Goal: Task Accomplishment & Management: Complete application form

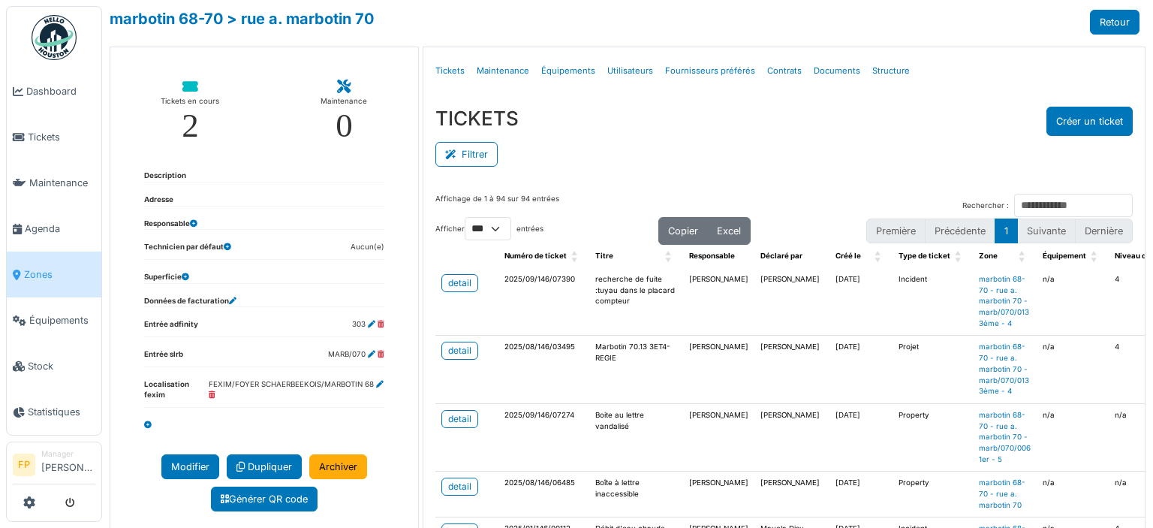
select select "***"
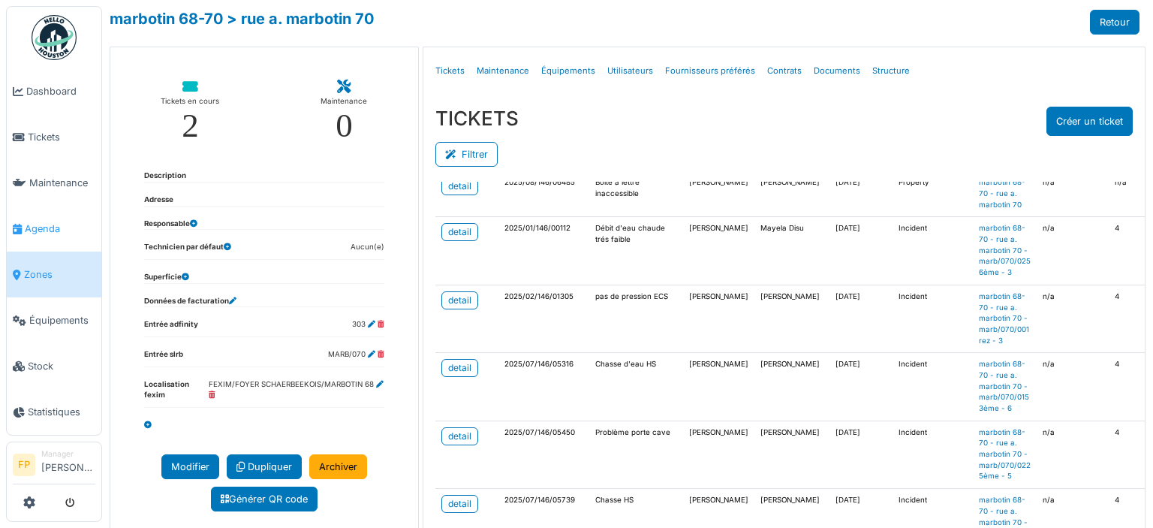
click at [63, 221] on span "Agenda" at bounding box center [60, 228] width 71 height 14
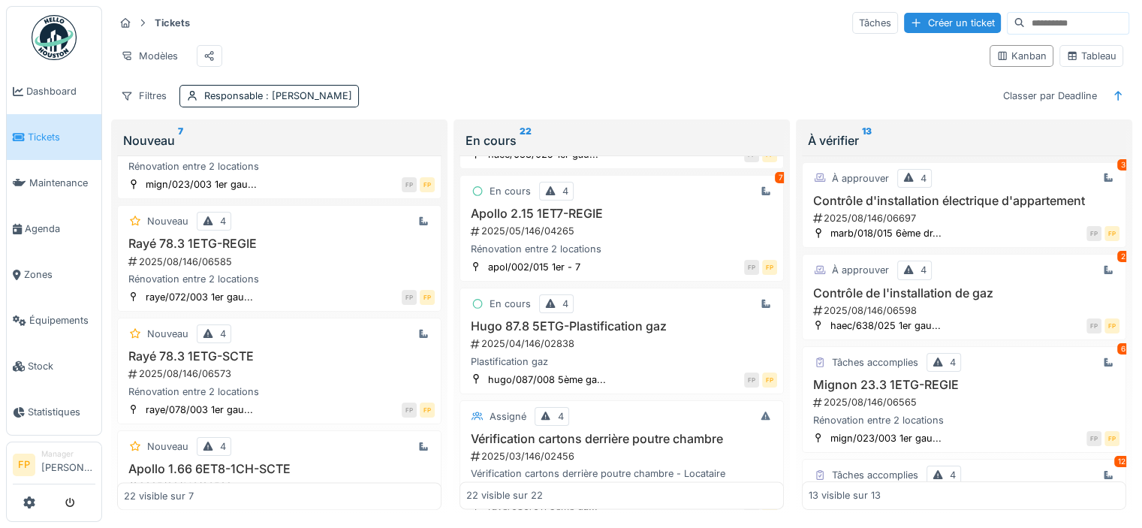
scroll to position [375, 0]
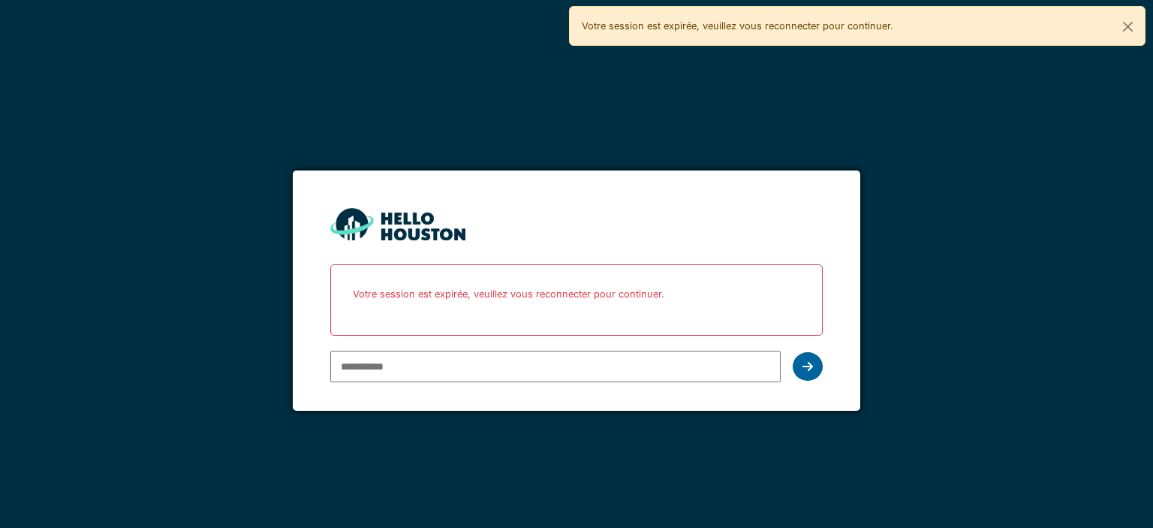
type input "**********"
click at [811, 366] on icon at bounding box center [807, 366] width 11 height 12
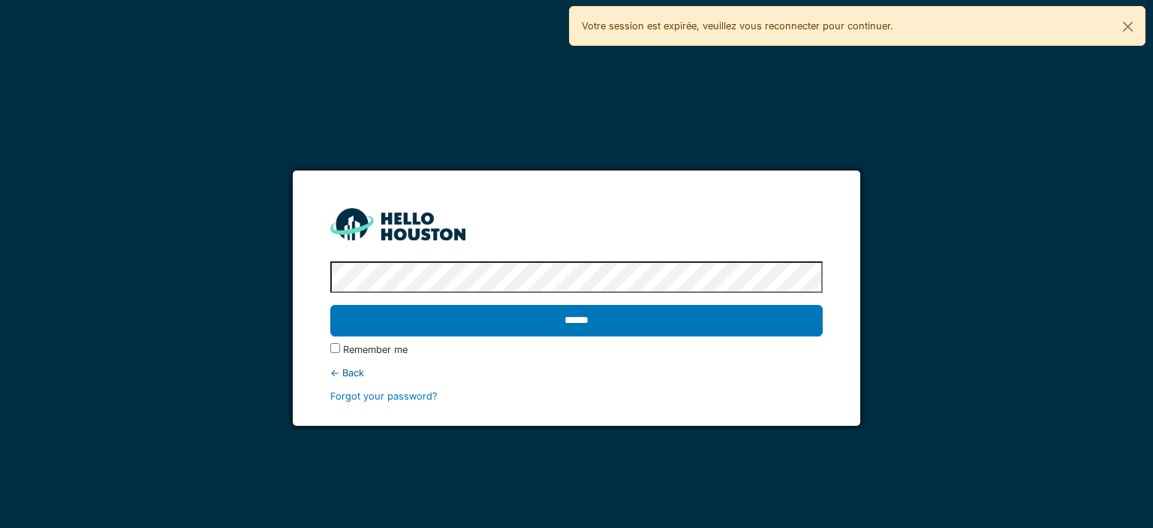
click at [564, 313] on input "******" at bounding box center [576, 321] width 492 height 32
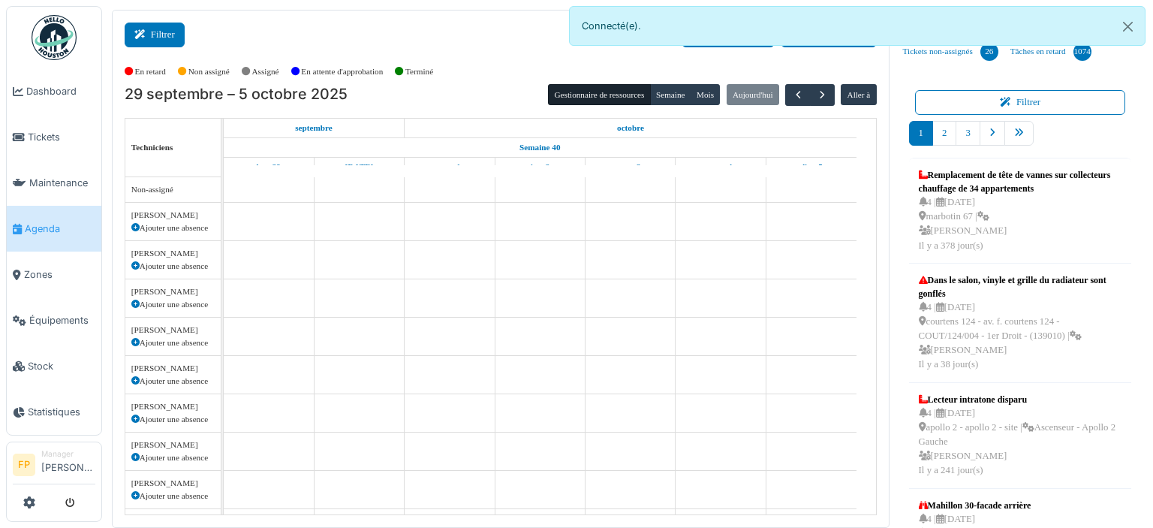
click at [162, 31] on button "Filtrer" at bounding box center [155, 35] width 60 height 25
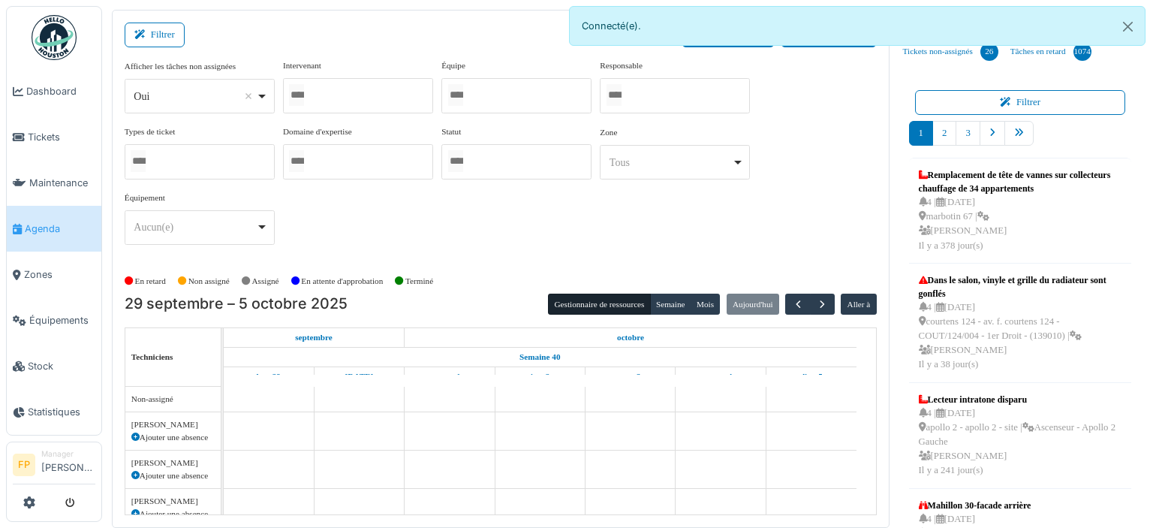
click at [339, 94] on div at bounding box center [358, 95] width 150 height 35
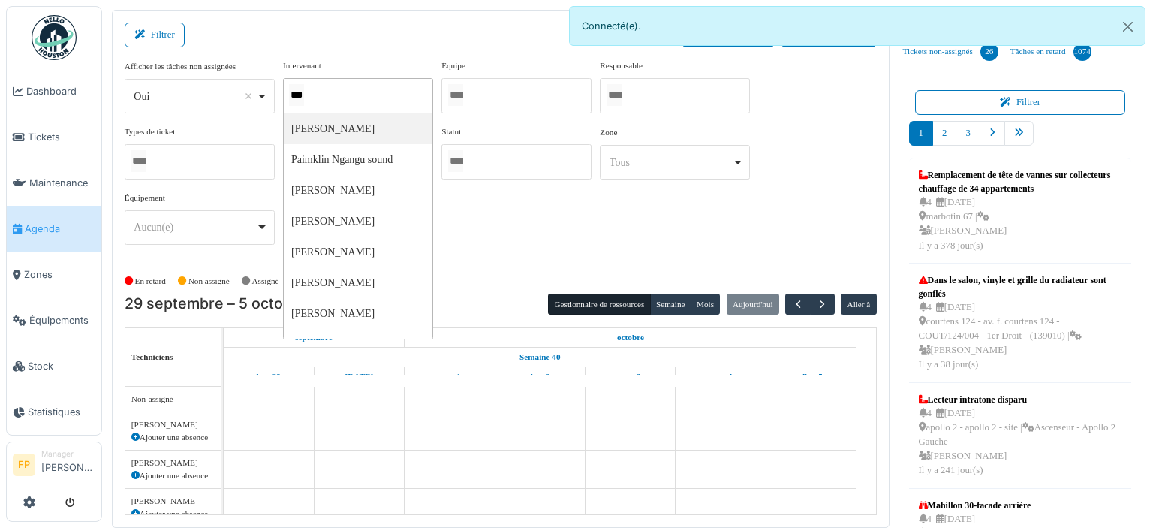
type input "****"
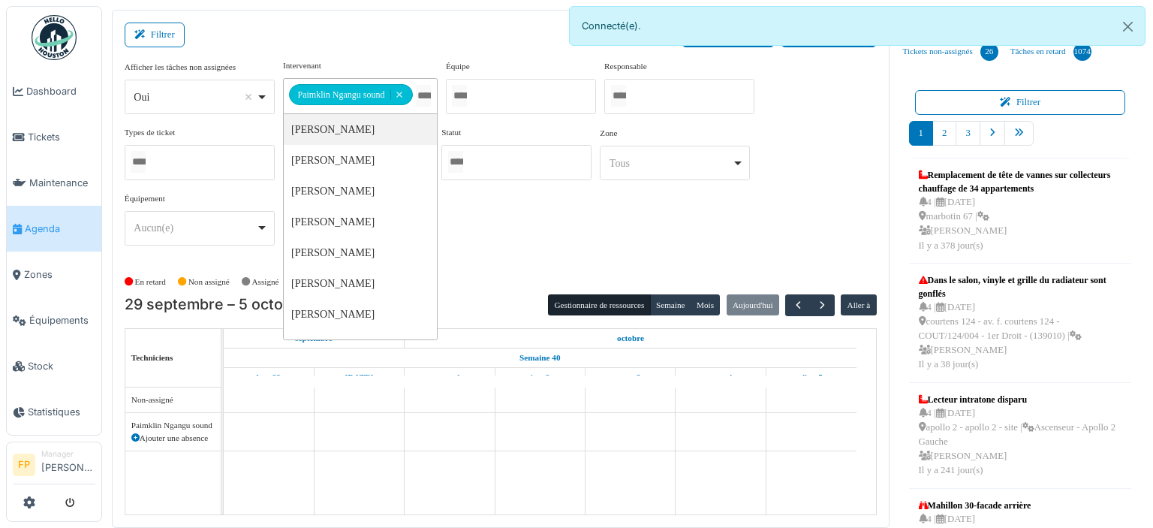
drag, startPoint x: 185, startPoint y: 91, endPoint x: 209, endPoint y: 96, distance: 25.3
click at [185, 91] on div "Oui Remove item" at bounding box center [195, 97] width 122 height 16
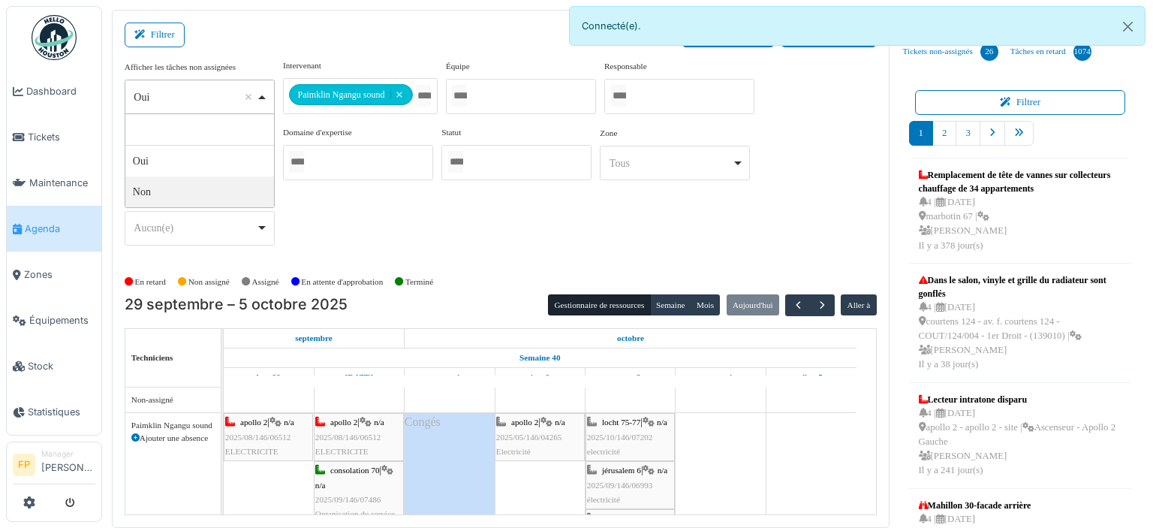
select select "**"
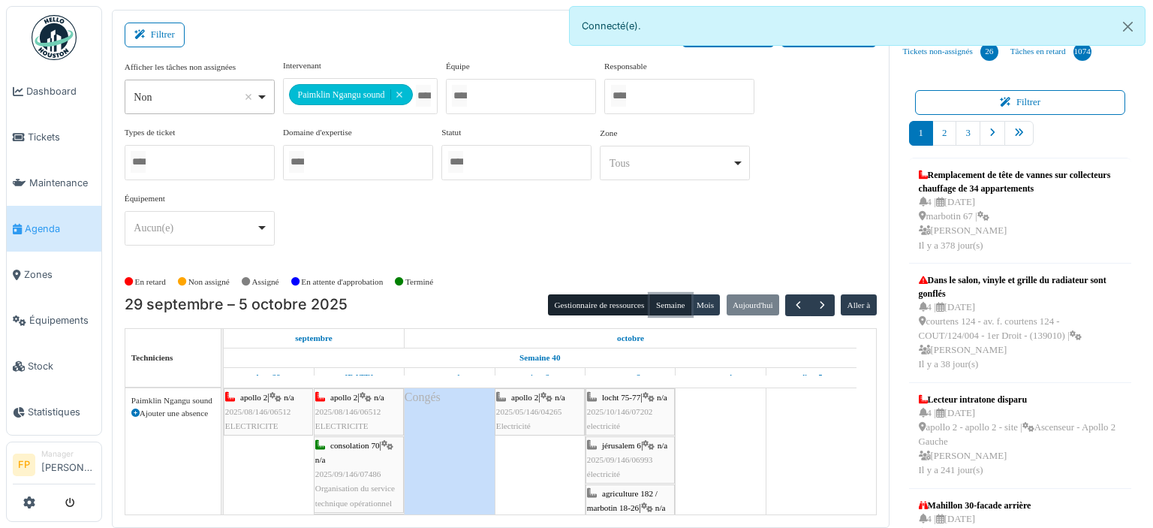
click at [664, 299] on button "Semaine" at bounding box center [670, 304] width 41 height 21
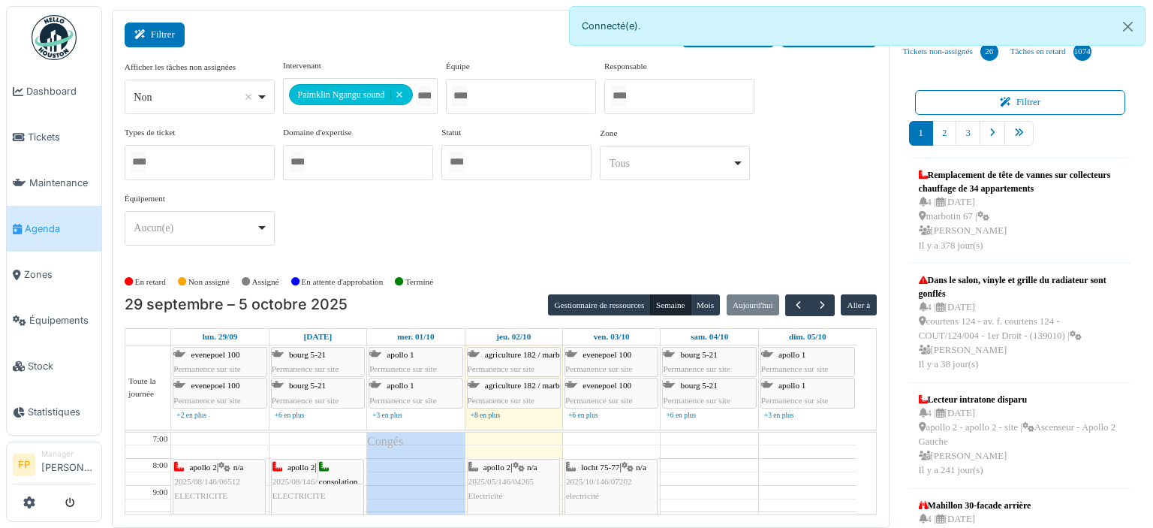
click at [157, 38] on button "Filtrer" at bounding box center [155, 35] width 60 height 25
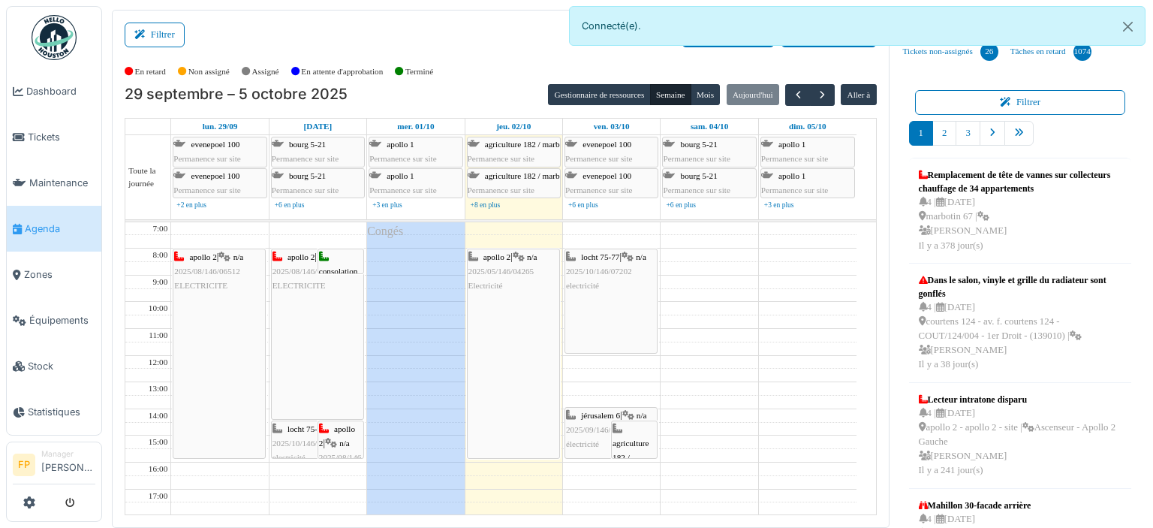
click at [318, 312] on div "apollo 2 | n/a 2025/08/146/06512 ELECTRICITE" at bounding box center [318, 334] width 92 height 170
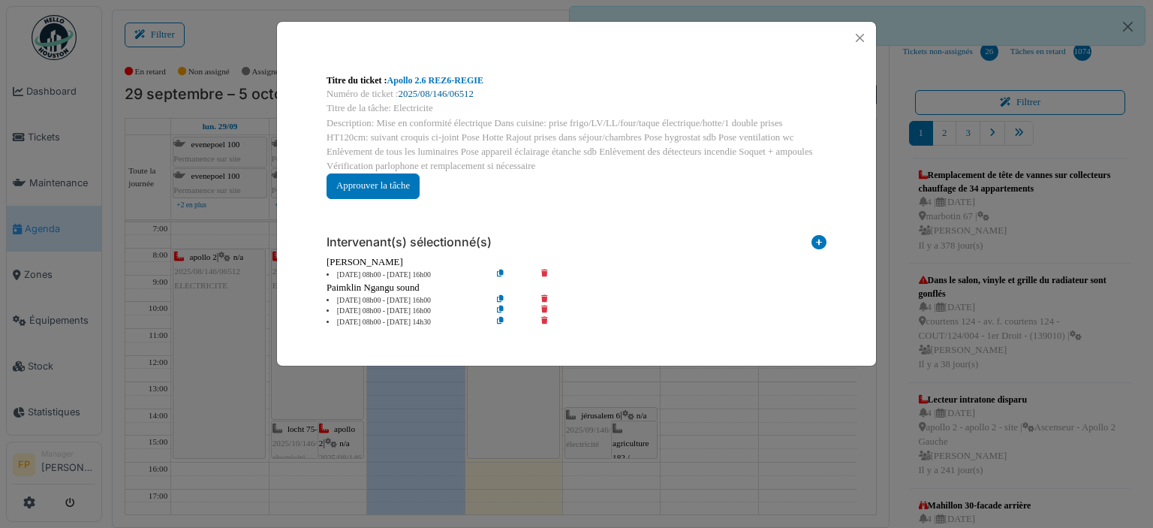
click at [450, 93] on link "2025/08/146/06512" at bounding box center [436, 94] width 75 height 11
click at [856, 32] on button "Close" at bounding box center [860, 38] width 20 height 20
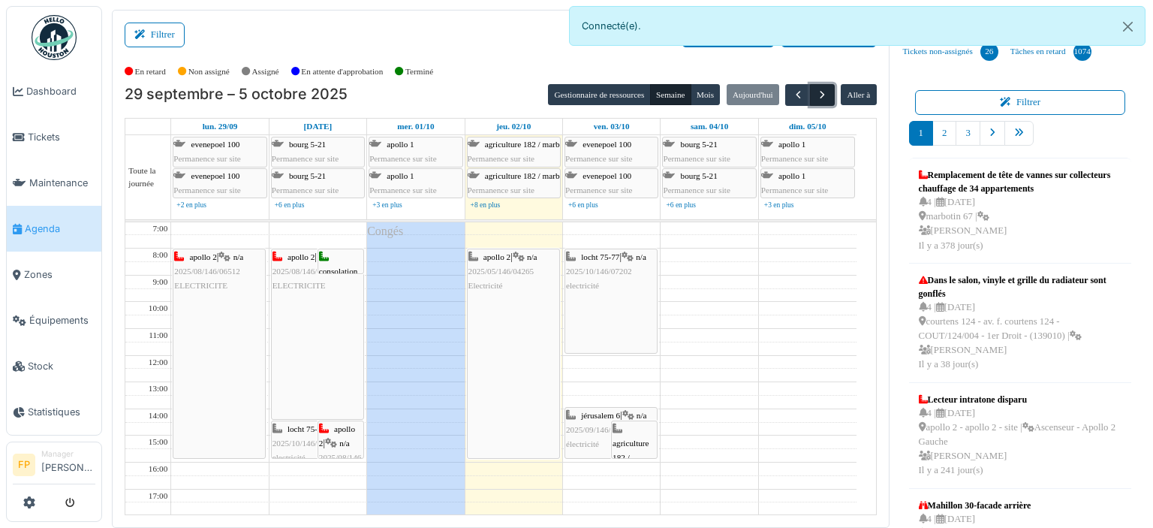
click at [817, 93] on span "button" at bounding box center [822, 95] width 13 height 13
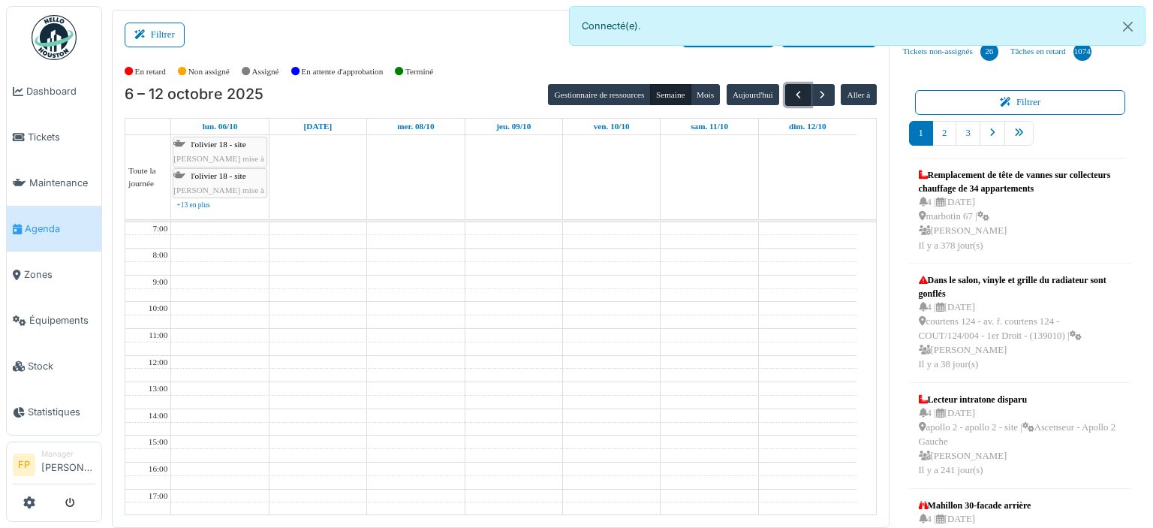
click at [792, 94] on span "button" at bounding box center [798, 95] width 13 height 13
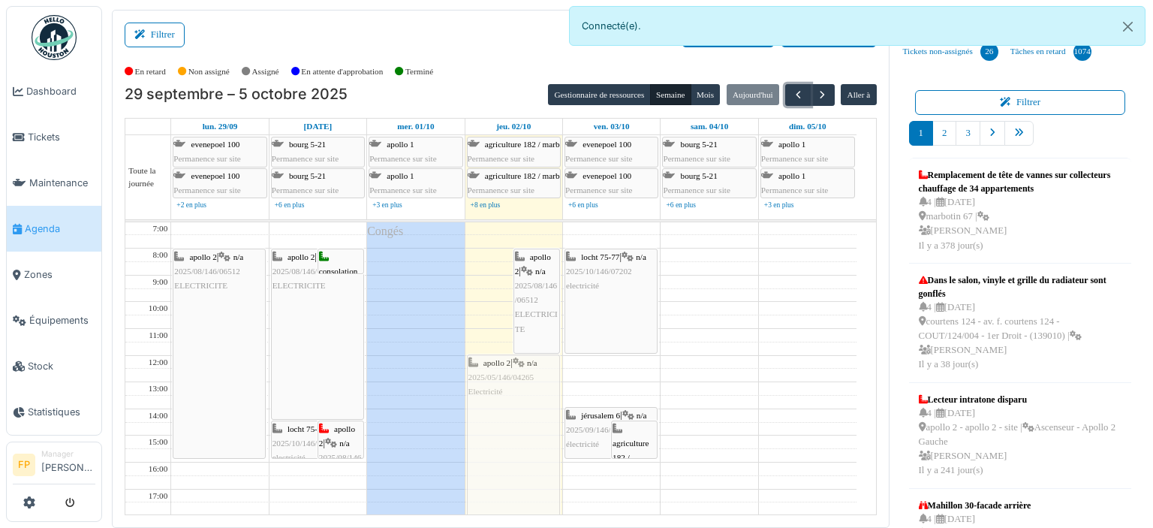
drag, startPoint x: 480, startPoint y: 297, endPoint x: 477, endPoint y: 399, distance: 102.1
click at [477, 399] on div "apollo 2 | n/a 2025/05/146/04265 Electricité apollo 2 | n/a 2025/08/146/06512 E…" at bounding box center [513, 448] width 97 height 453
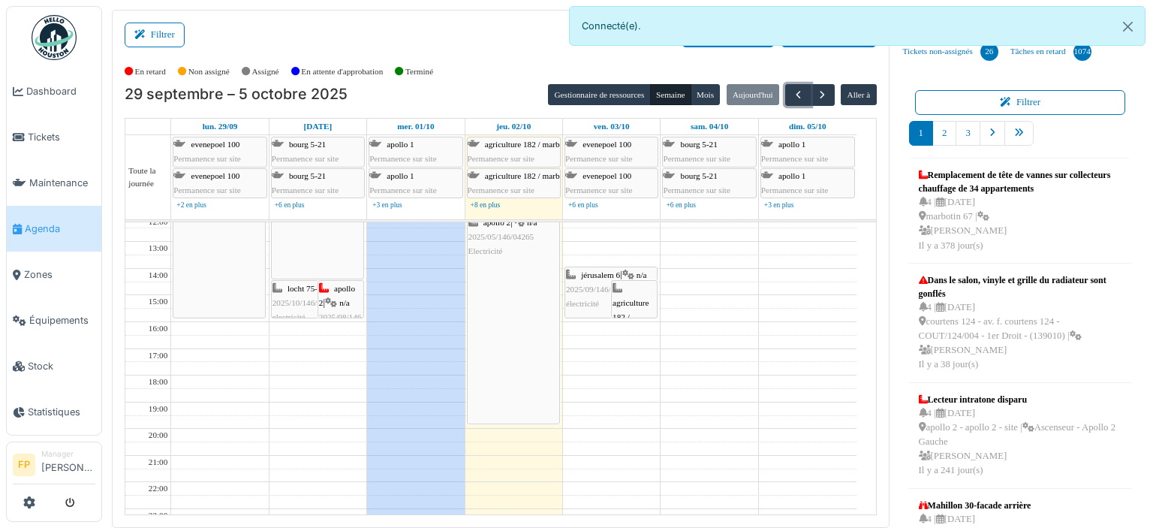
scroll to position [150, 0]
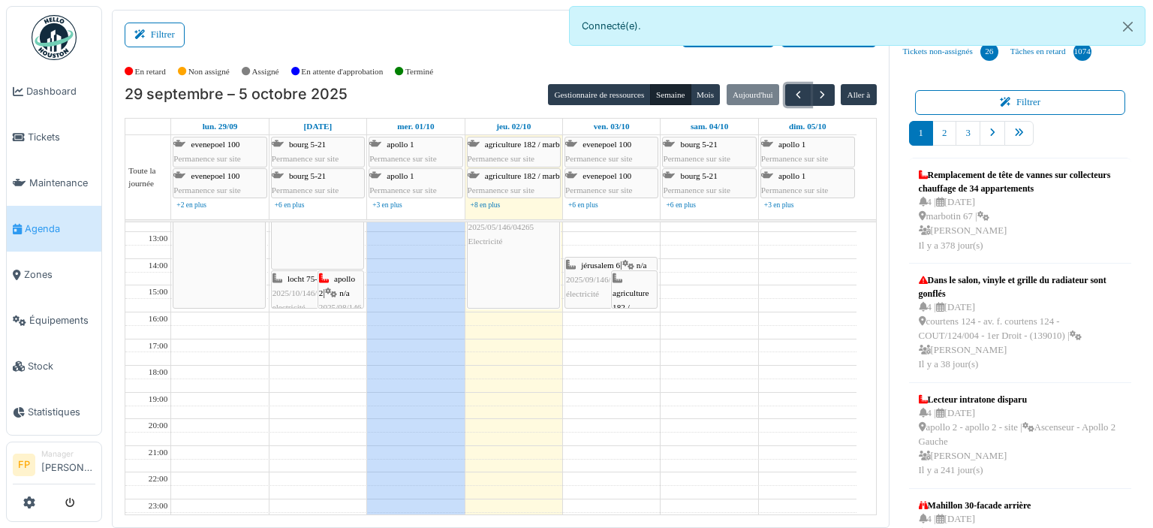
drag, startPoint x: 510, startPoint y: 414, endPoint x: 507, endPoint y: 315, distance: 98.4
click at [507, 315] on div "7:00 8:00 9:00 10:00 11:00 12:00 13:00 14:00 15:00 16:00 17:00 18:00 19:00 20:0…" at bounding box center [490, 298] width 731 height 453
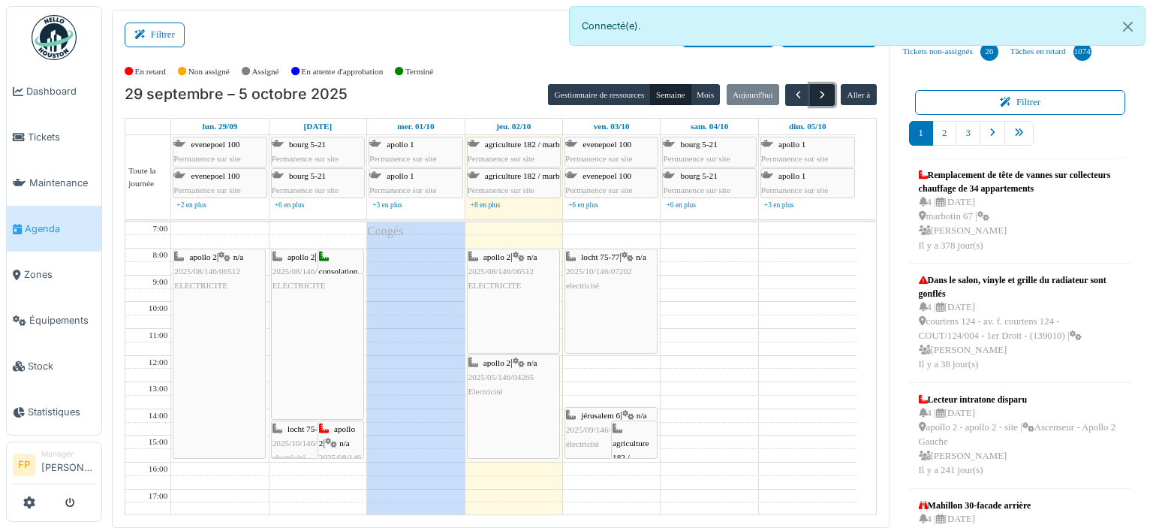
click at [816, 92] on span "button" at bounding box center [822, 95] width 13 height 13
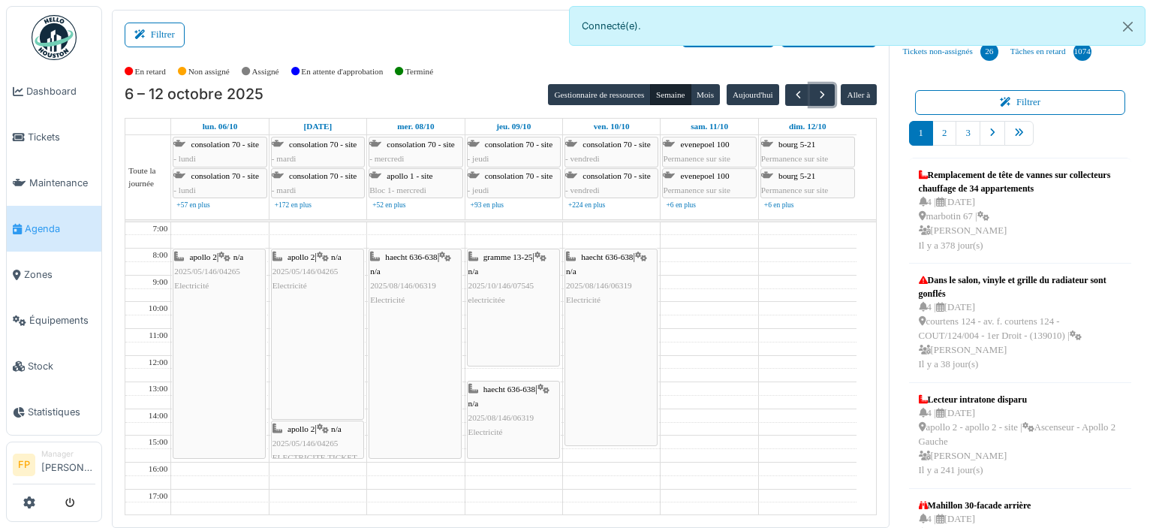
click at [313, 439] on span "2025/05/146/04265" at bounding box center [305, 442] width 66 height 9
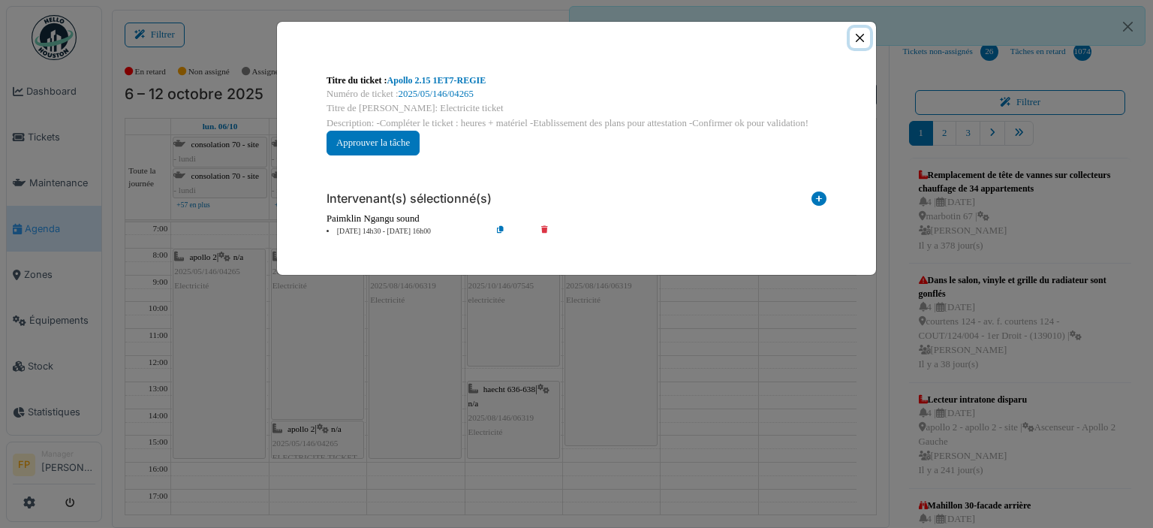
click at [862, 35] on button "Close" at bounding box center [860, 38] width 20 height 20
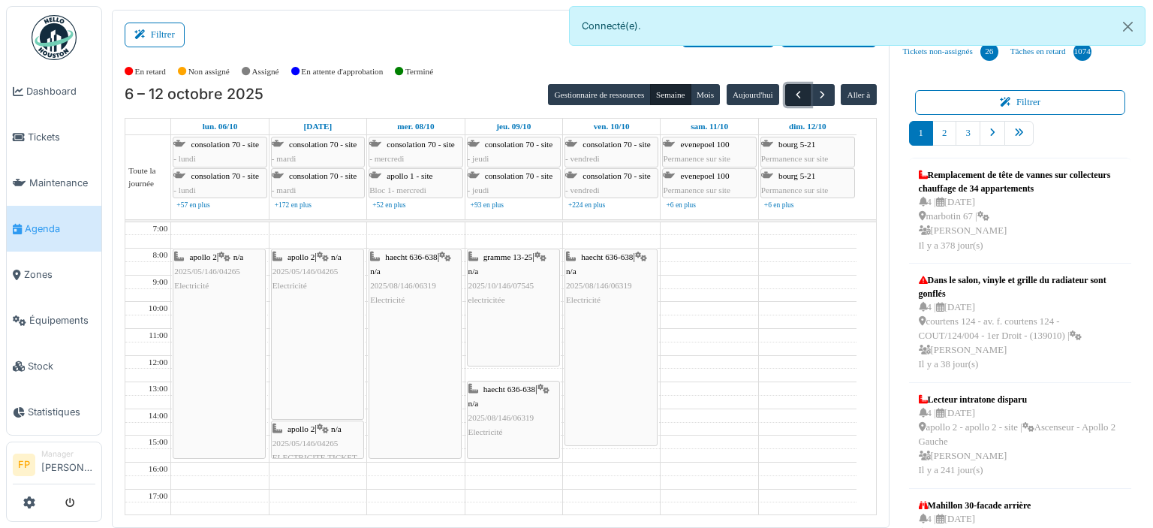
click at [792, 93] on span "button" at bounding box center [798, 95] width 13 height 13
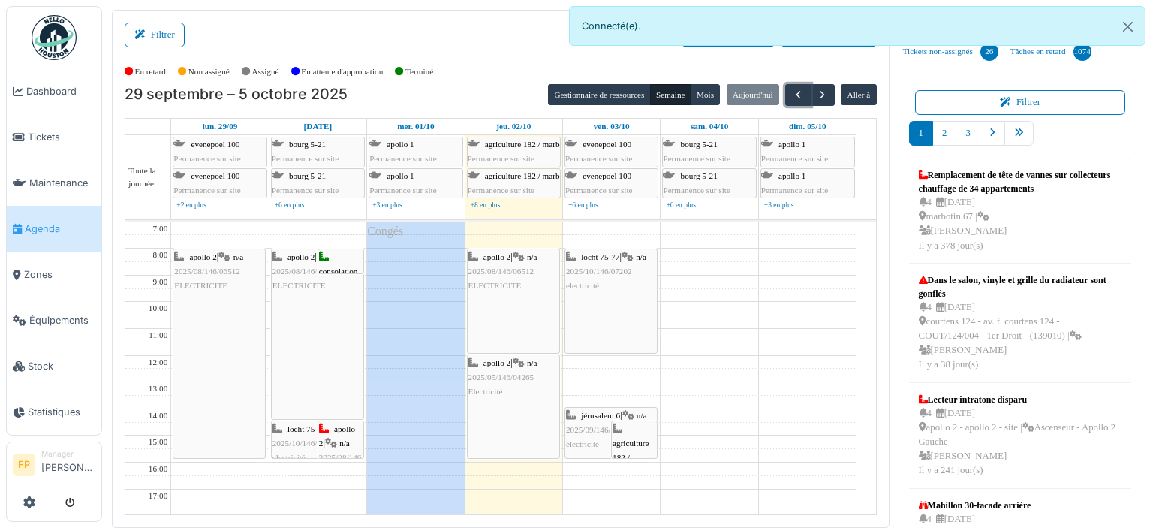
click at [345, 441] on span "n/a" at bounding box center [344, 442] width 11 height 9
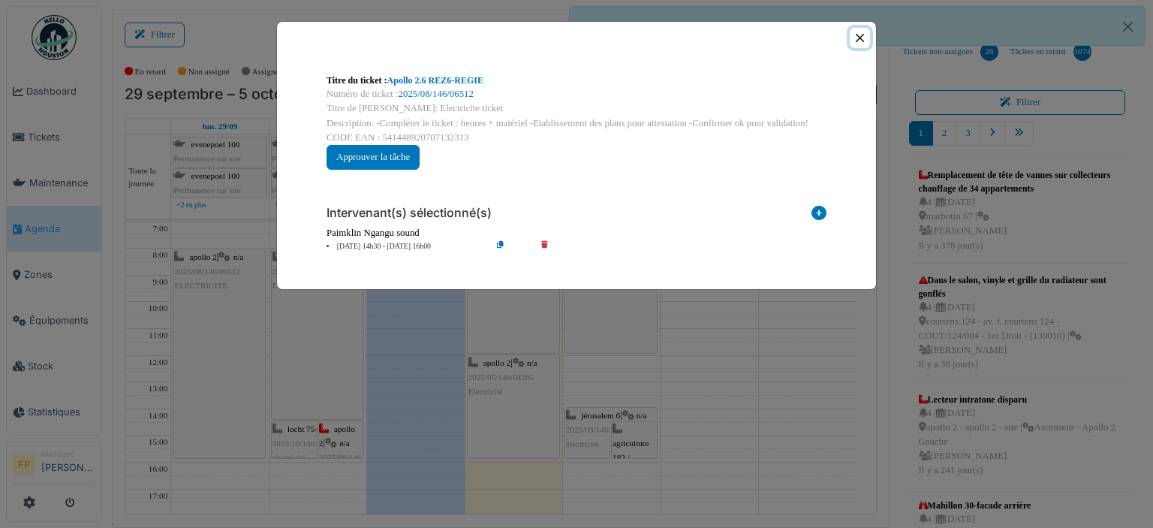
click at [859, 38] on button "Close" at bounding box center [860, 38] width 20 height 20
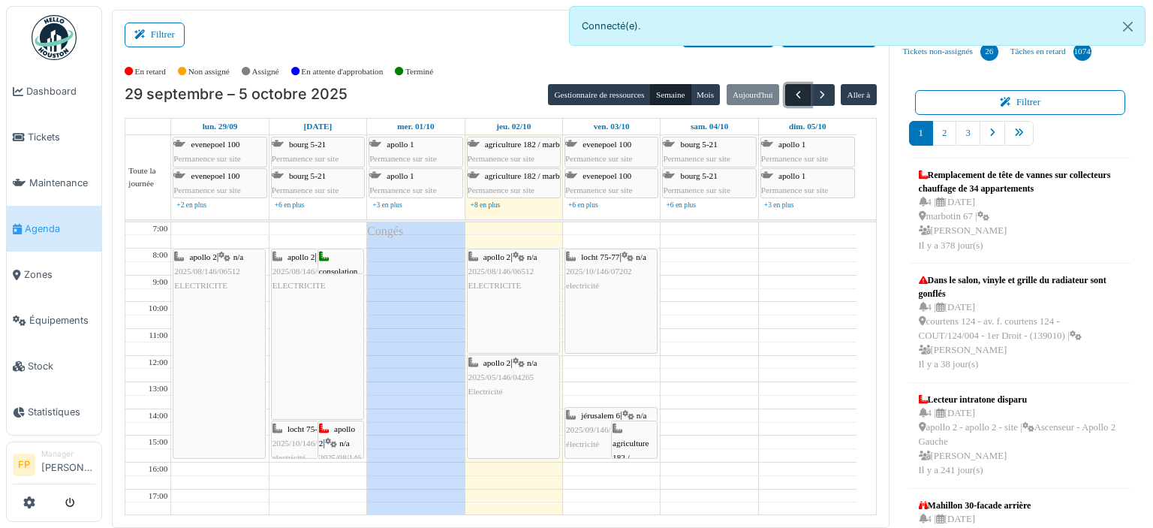
click at [792, 95] on span "button" at bounding box center [798, 95] width 13 height 13
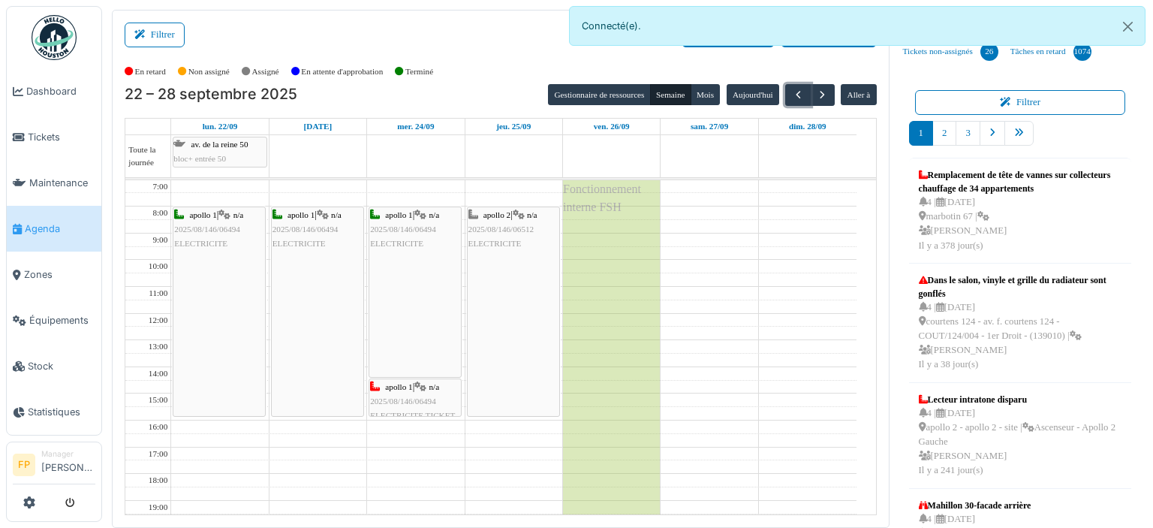
click at [399, 387] on span "apollo 1" at bounding box center [398, 386] width 27 height 9
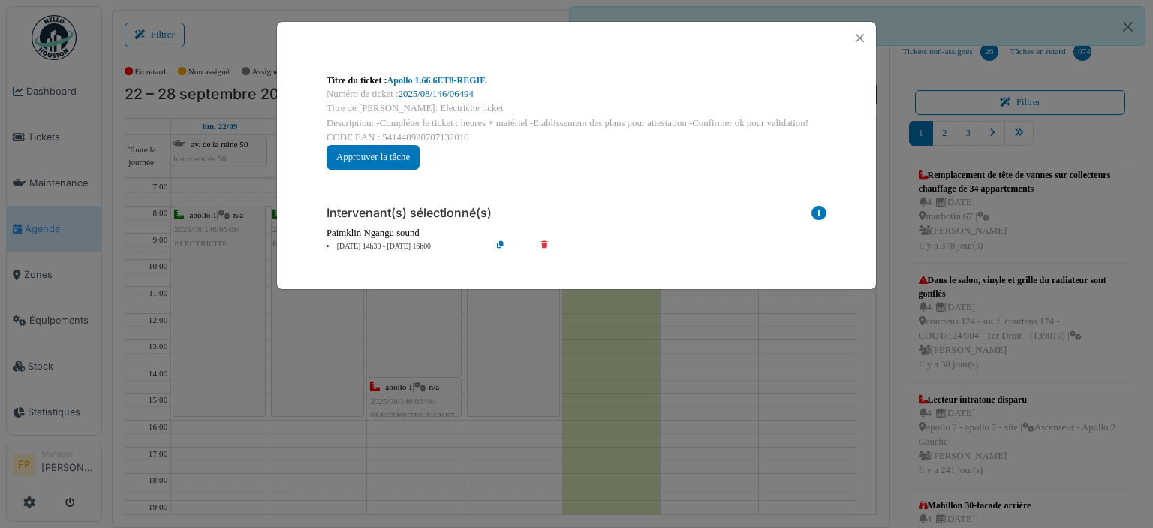
click at [435, 94] on link "2025/08/146/06494" at bounding box center [436, 94] width 75 height 11
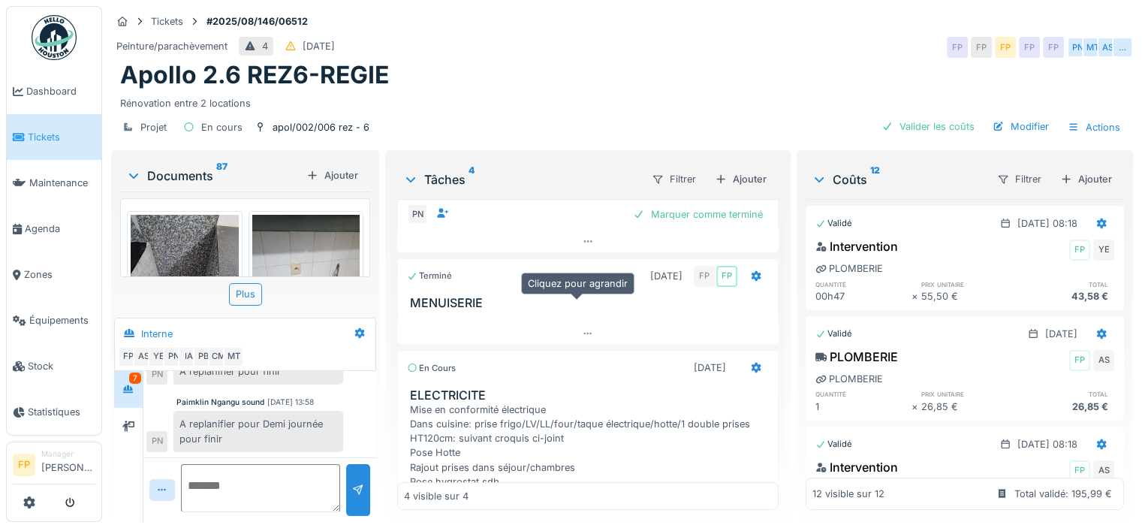
scroll to position [300, 0]
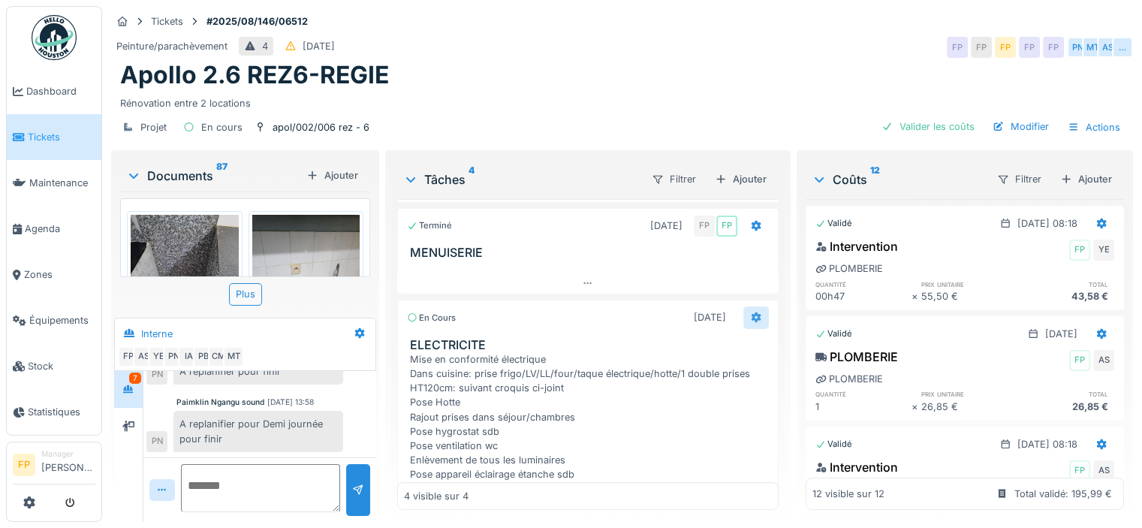
click at [751, 314] on icon at bounding box center [756, 317] width 10 height 11
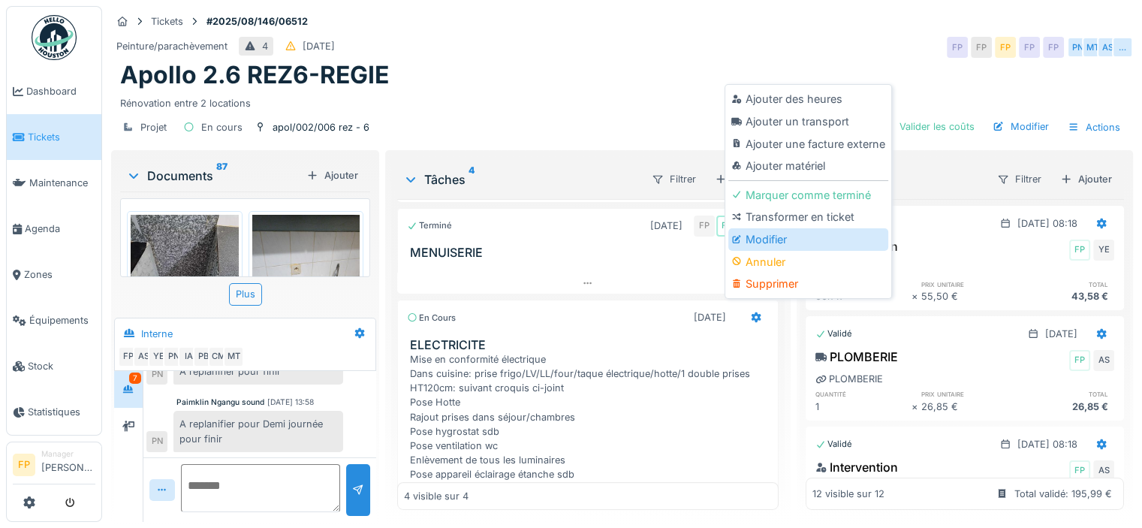
click at [781, 239] on div "Modifier" at bounding box center [808, 239] width 160 height 23
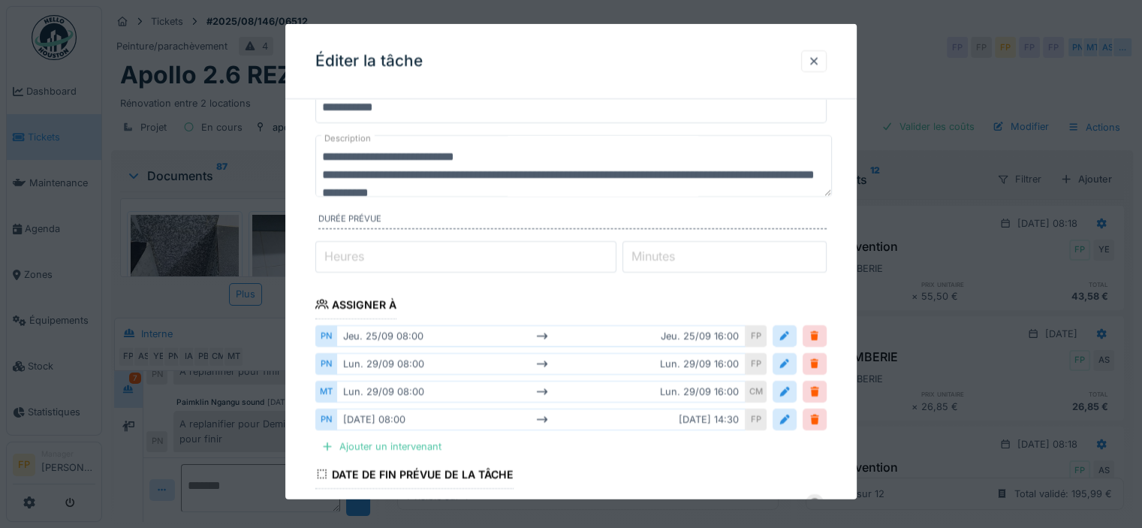
scroll to position [225, 0]
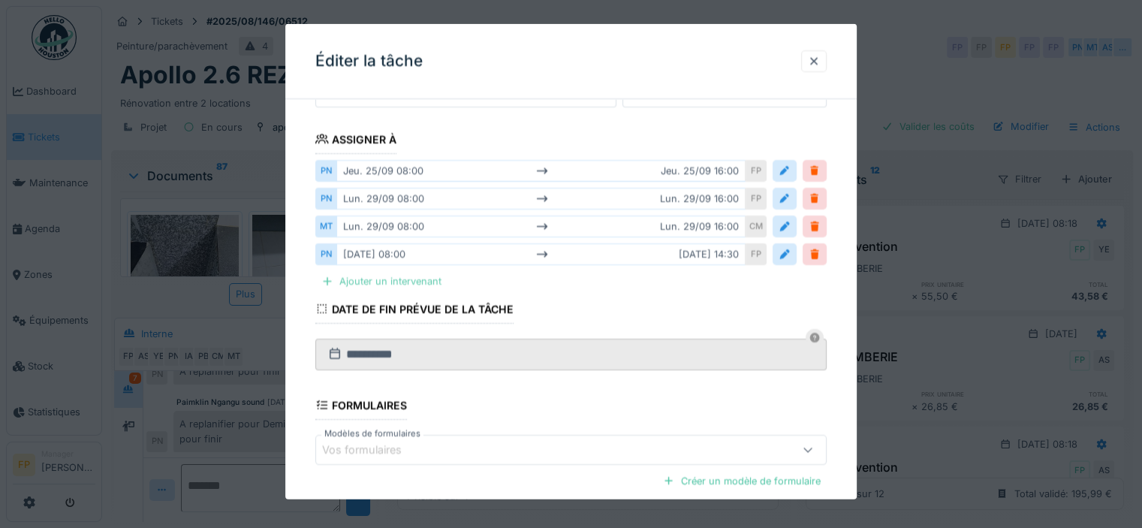
click at [375, 277] on div "Ajouter un intervenant" at bounding box center [381, 281] width 132 height 20
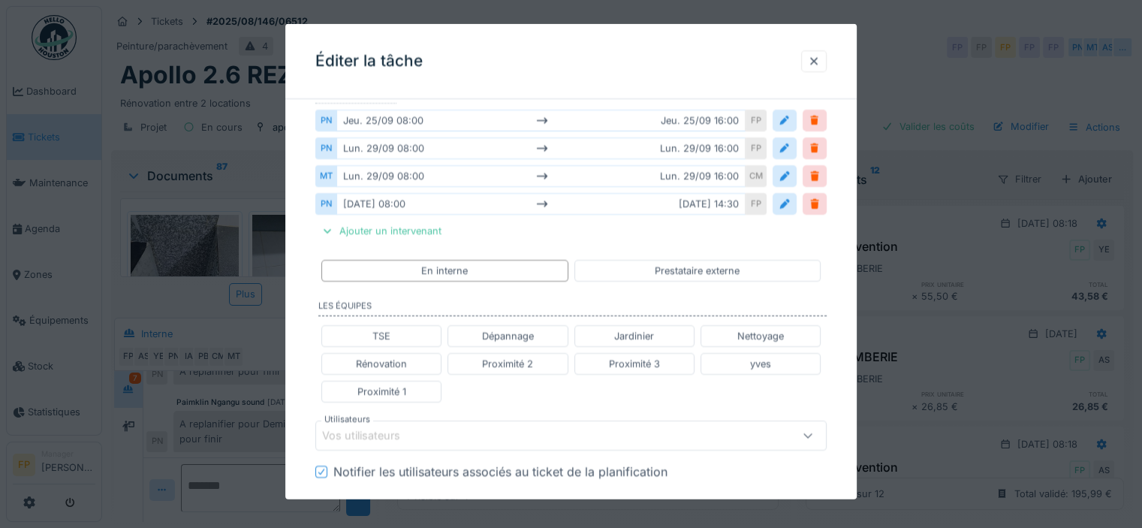
scroll to position [375, 0]
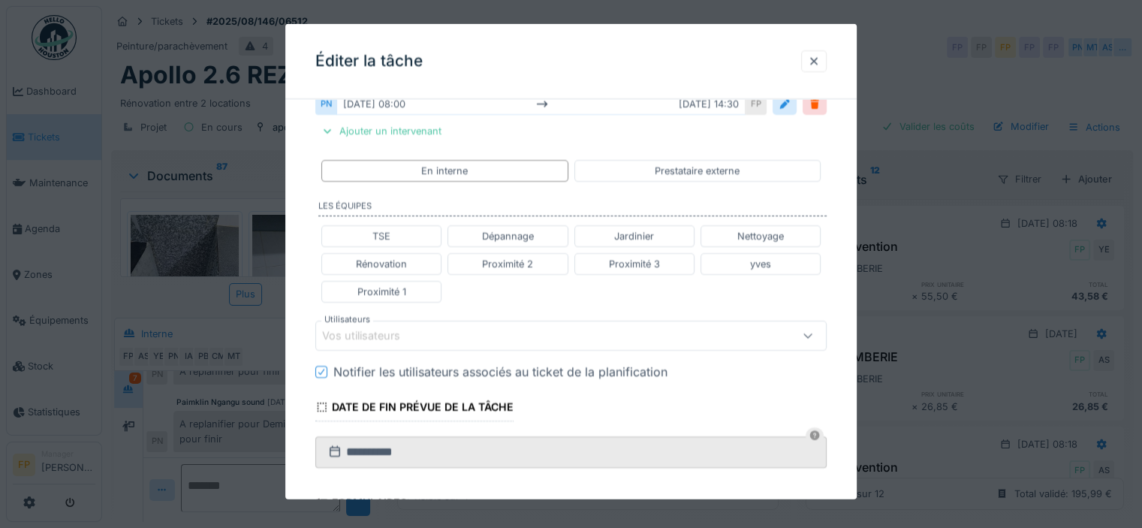
click at [357, 327] on div "Vos utilisateurs" at bounding box center [371, 335] width 99 height 17
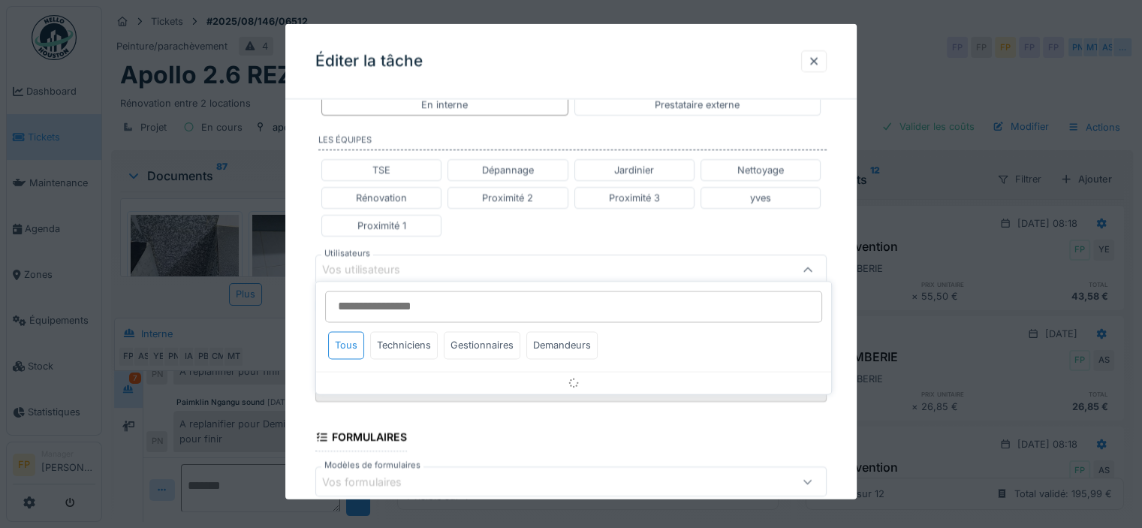
scroll to position [445, 0]
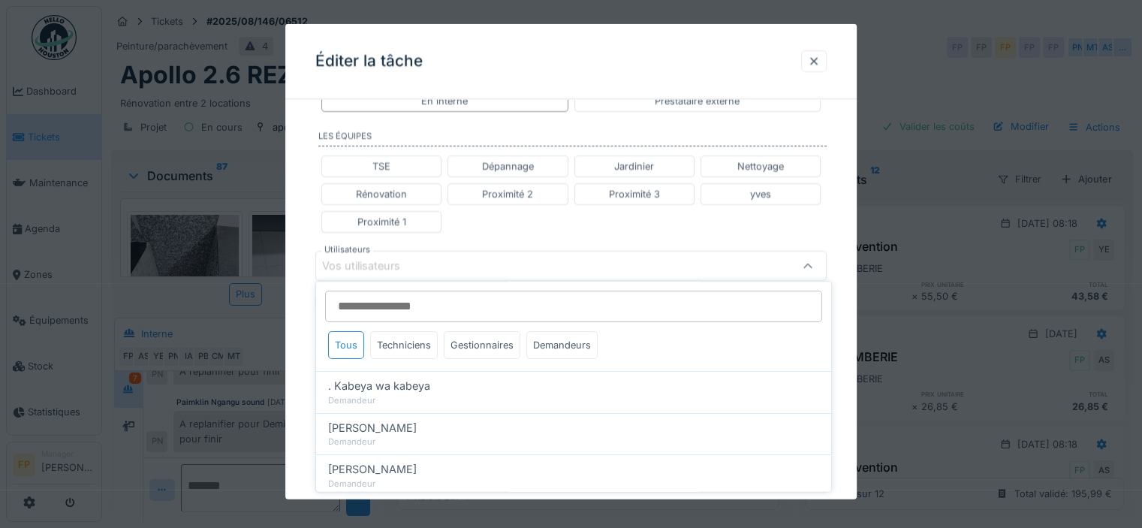
click at [378, 257] on div "Vos utilisateurs" at bounding box center [371, 265] width 99 height 17
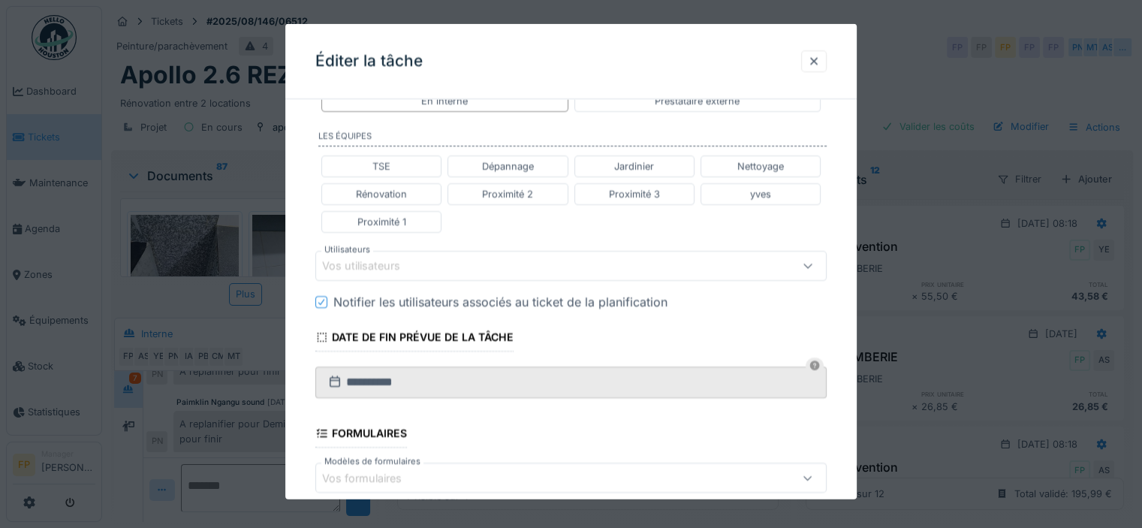
click at [379, 257] on div "Vos utilisateurs" at bounding box center [371, 265] width 99 height 17
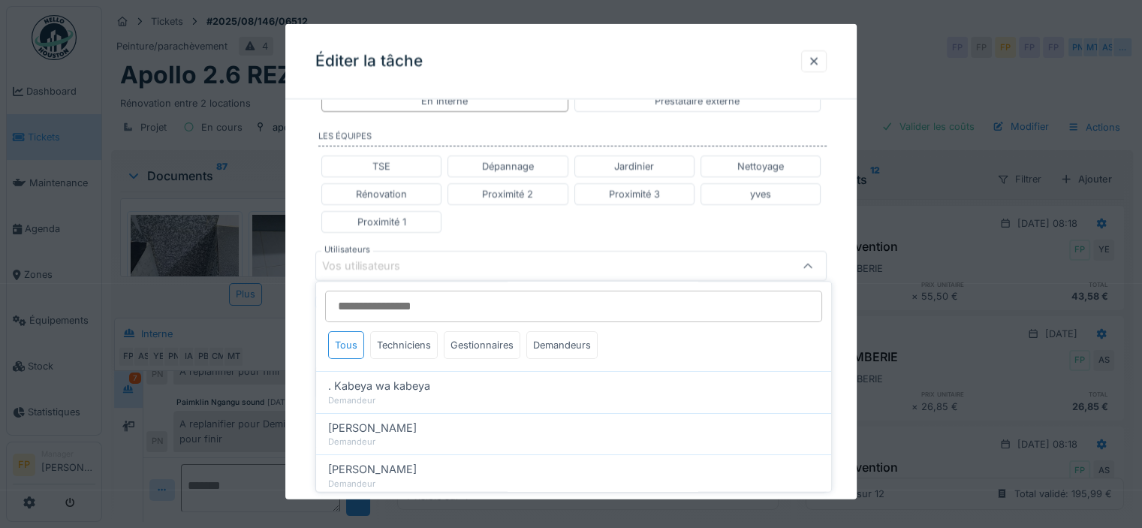
click at [372, 302] on input "Utilisateurs" at bounding box center [573, 306] width 497 height 32
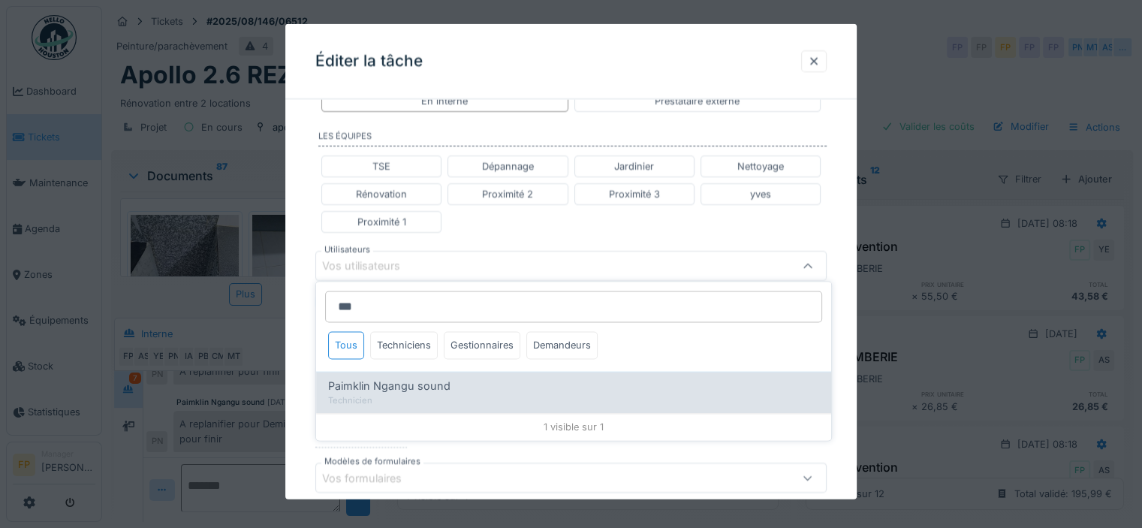
type input "***"
drag, startPoint x: 389, startPoint y: 381, endPoint x: 375, endPoint y: 377, distance: 15.0
click at [389, 381] on span "Paimklin Ngangu sound" at bounding box center [389, 386] width 122 height 17
type input "****"
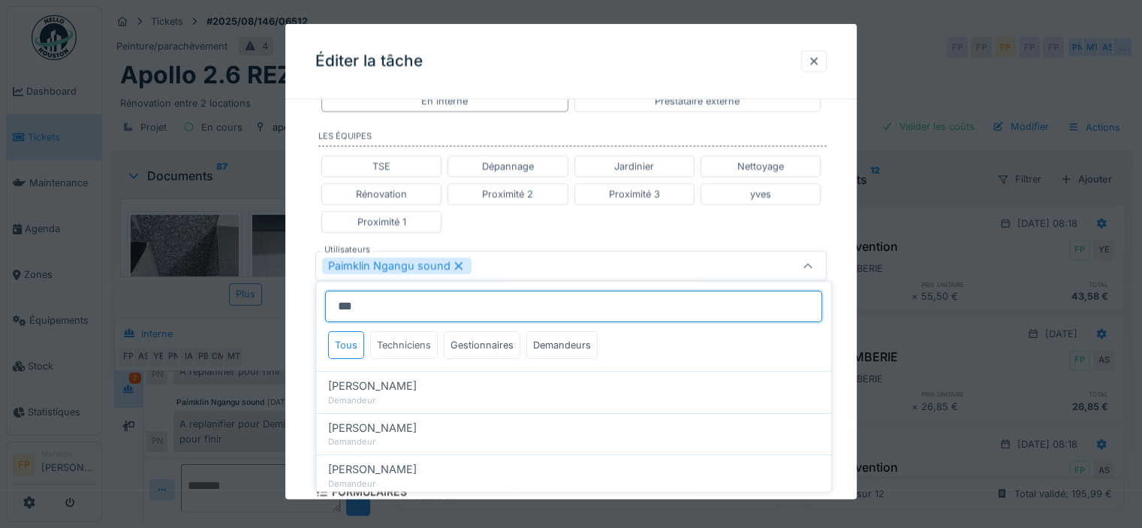
type input "***"
click at [407, 337] on div "Techniciens" at bounding box center [404, 345] width 68 height 28
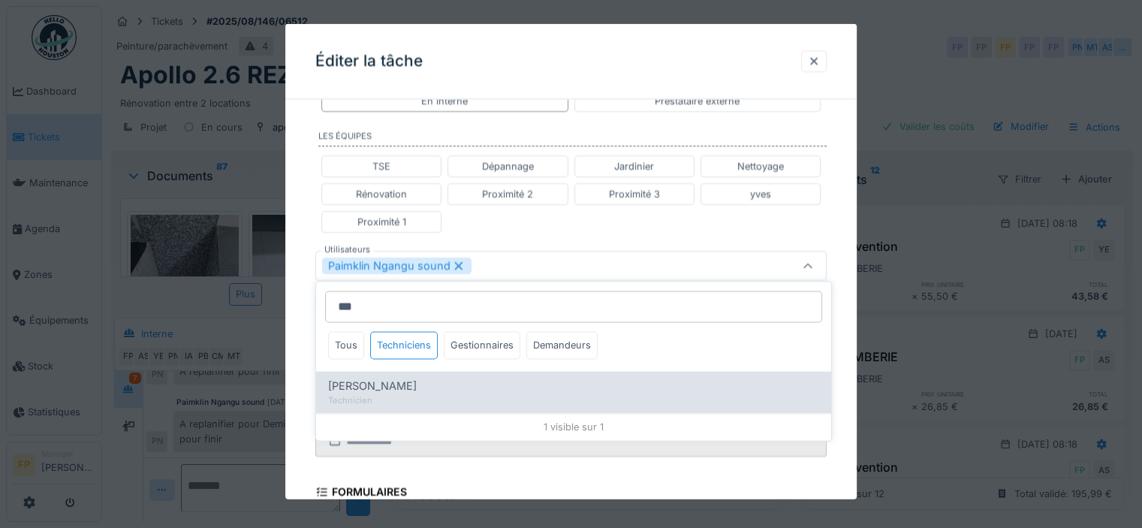
click at [375, 387] on span "Mateusz Tomczuk" at bounding box center [372, 386] width 89 height 17
type input "**********"
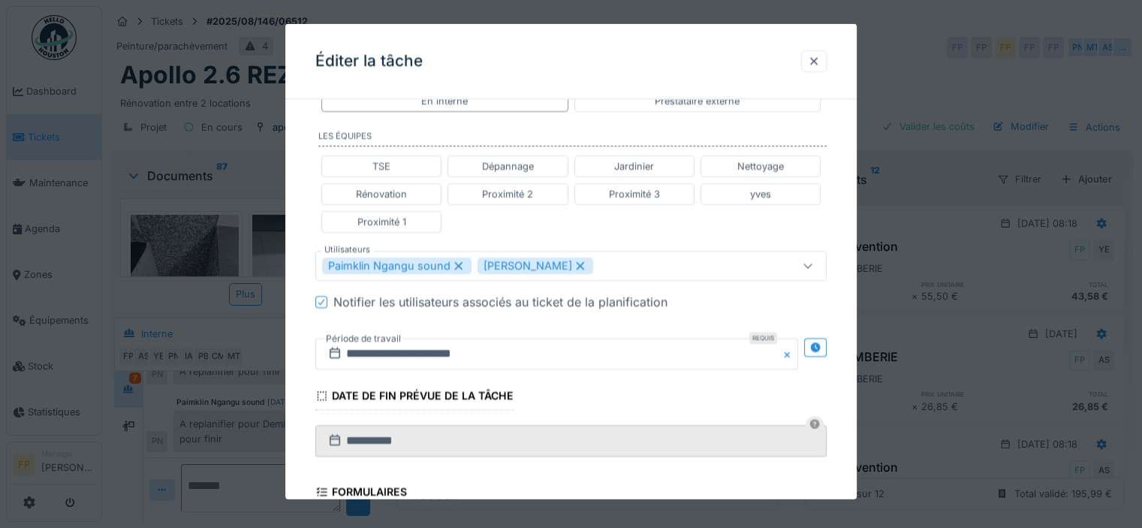
click at [288, 196] on div "**********" at bounding box center [570, 203] width 571 height 1074
click at [321, 298] on icon at bounding box center [321, 302] width 9 height 8
click at [820, 342] on icon at bounding box center [815, 347] width 10 height 10
click at [393, 345] on input "**********" at bounding box center [430, 354] width 230 height 32
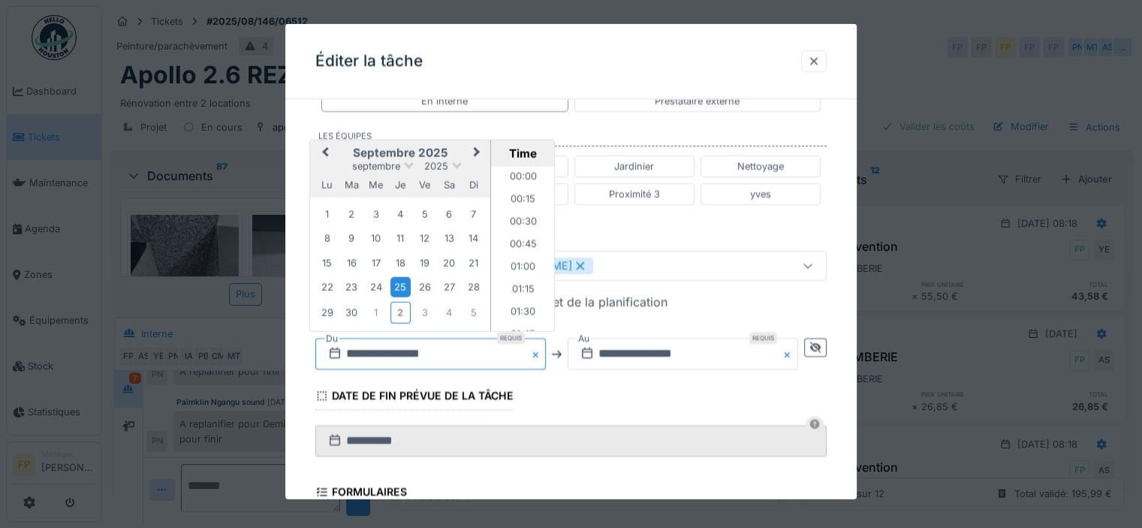
scroll to position [649, 0]
click at [399, 308] on div "2" at bounding box center [400, 312] width 20 height 22
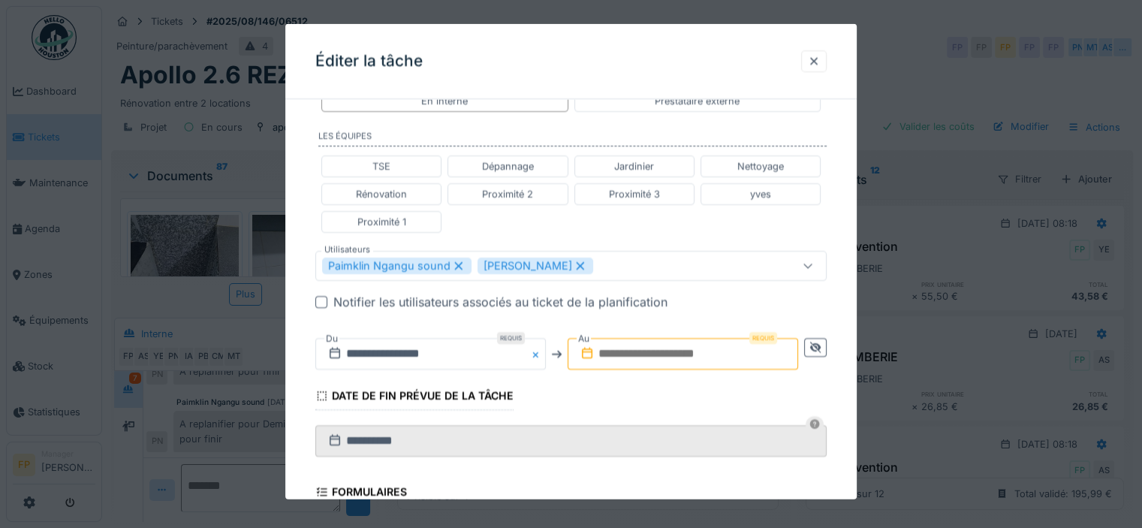
click at [667, 351] on input "text" at bounding box center [682, 354] width 230 height 32
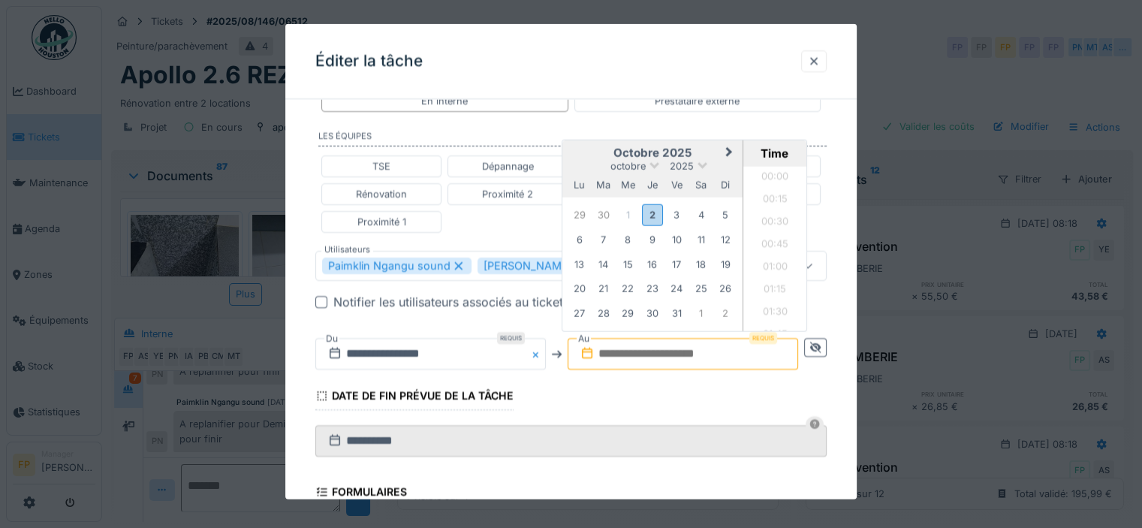
scroll to position [627, 0]
click at [588, 146] on h2 "octobre 2025" at bounding box center [652, 153] width 180 height 14
click at [655, 215] on div "2" at bounding box center [652, 214] width 20 height 22
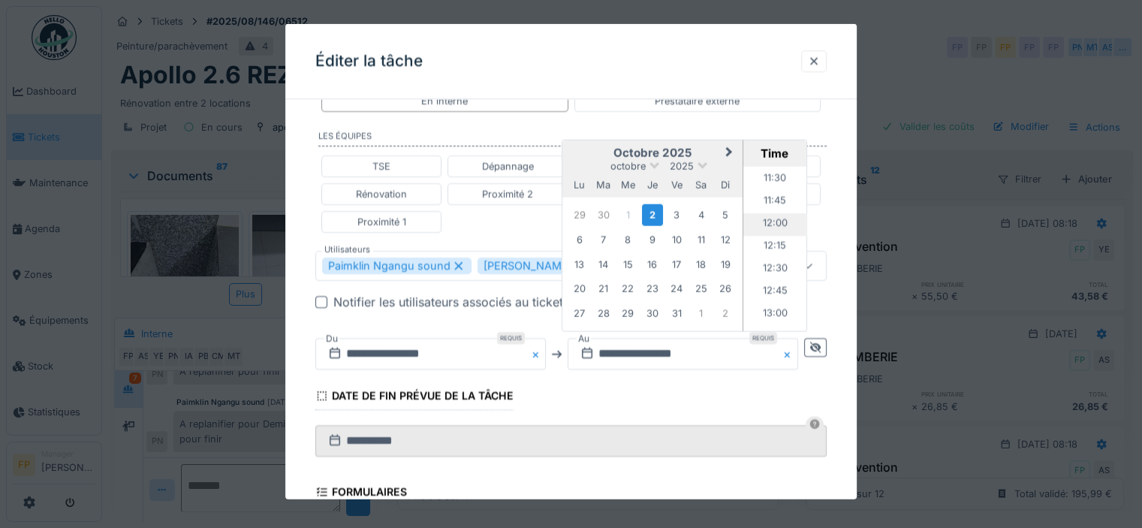
click at [775, 218] on li "12:00" at bounding box center [775, 223] width 64 height 23
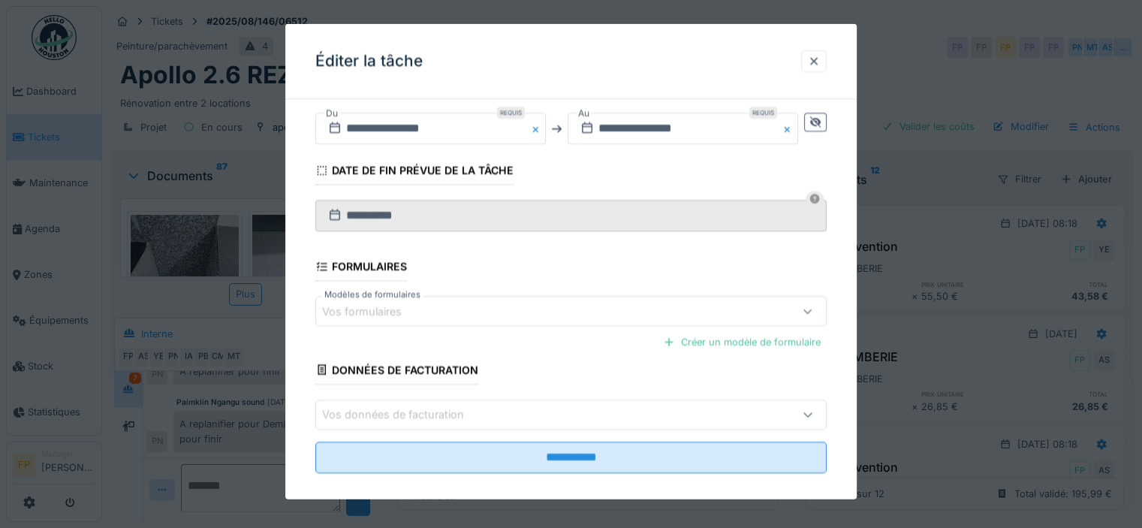
scroll to position [681, 0]
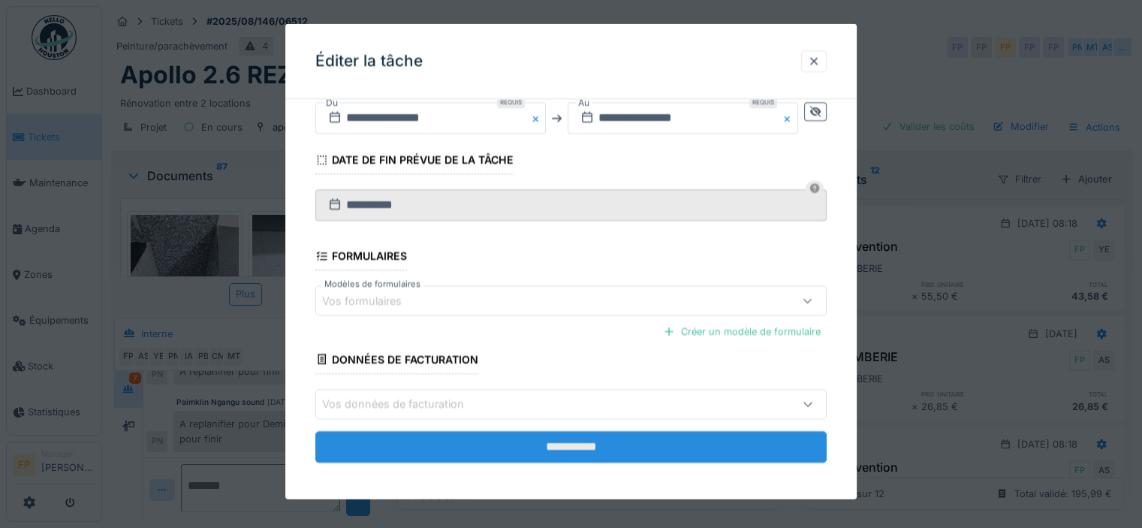
click at [570, 440] on input "**********" at bounding box center [570, 446] width 511 height 32
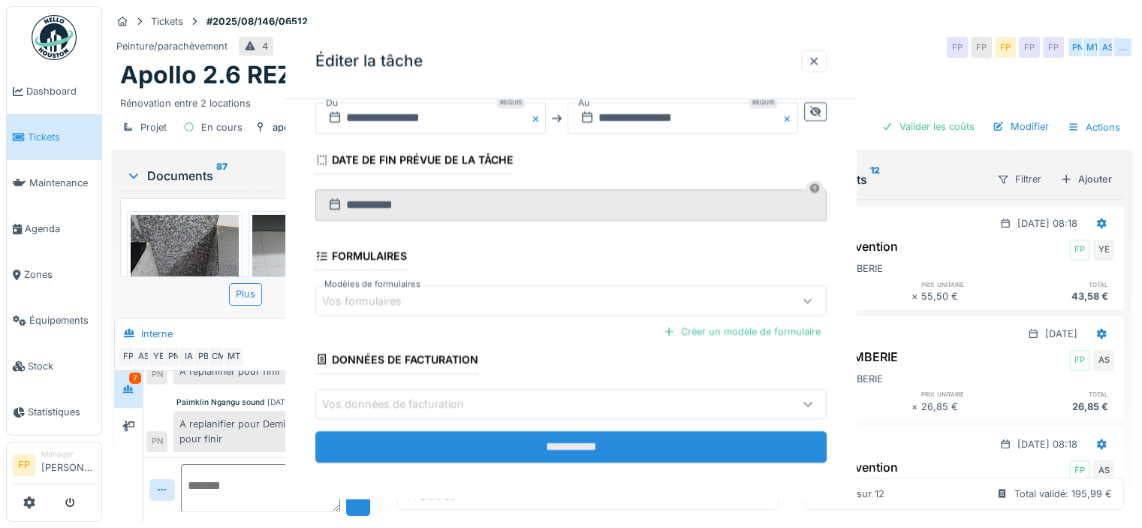
click at [596, 438] on div "**********" at bounding box center [570, 261] width 571 height 475
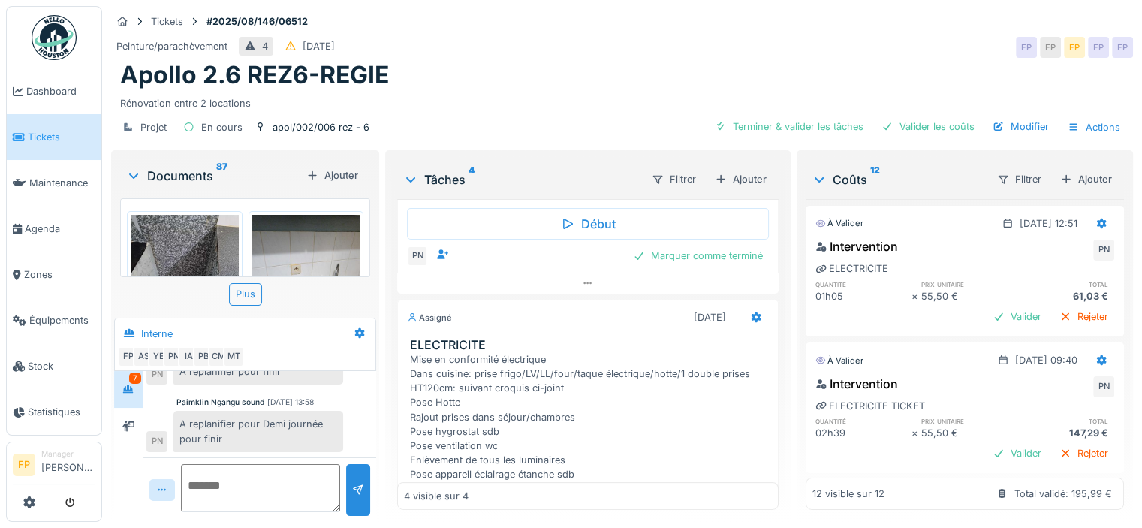
scroll to position [89, 0]
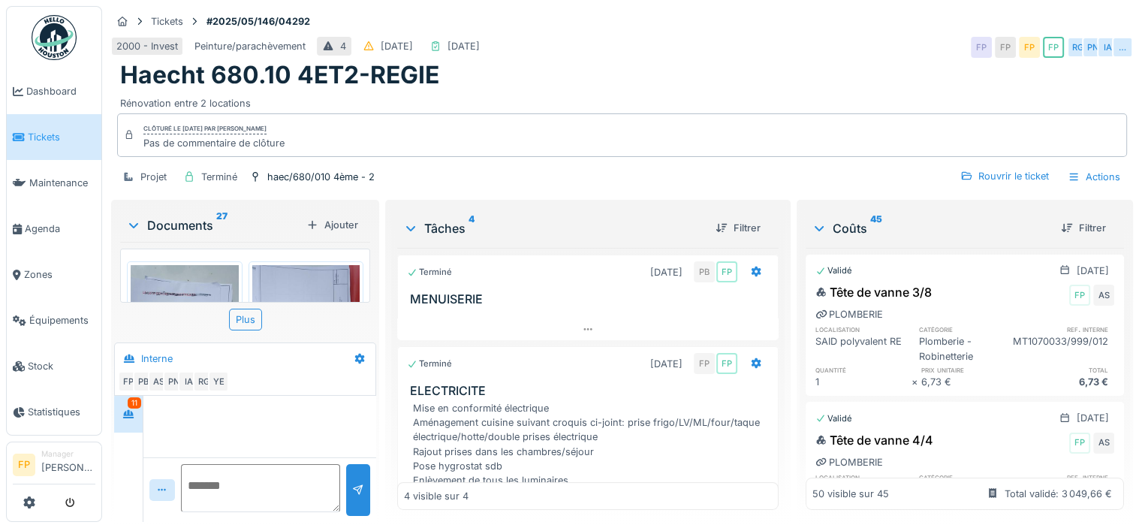
scroll to position [6221, 0]
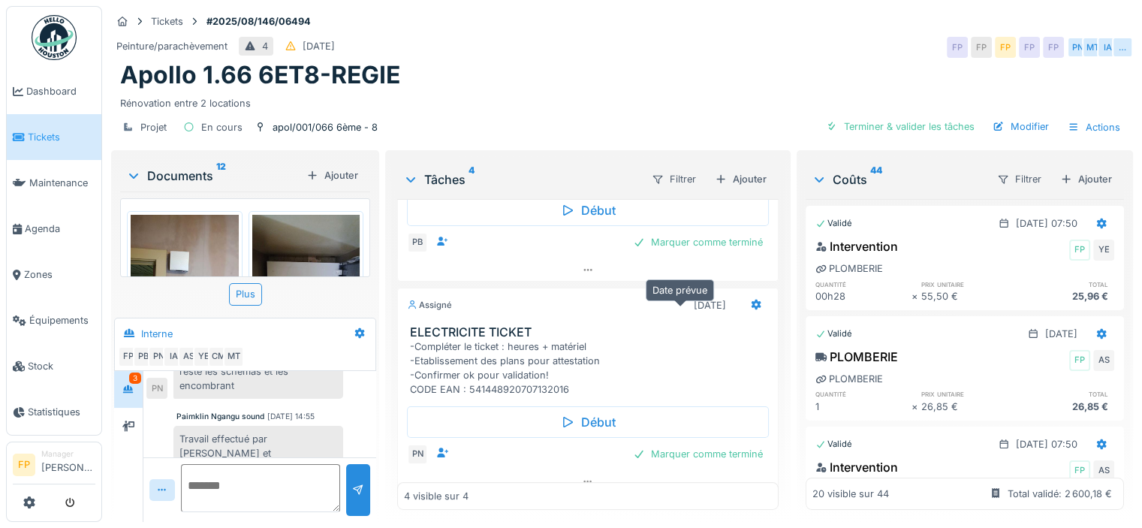
scroll to position [75, 0]
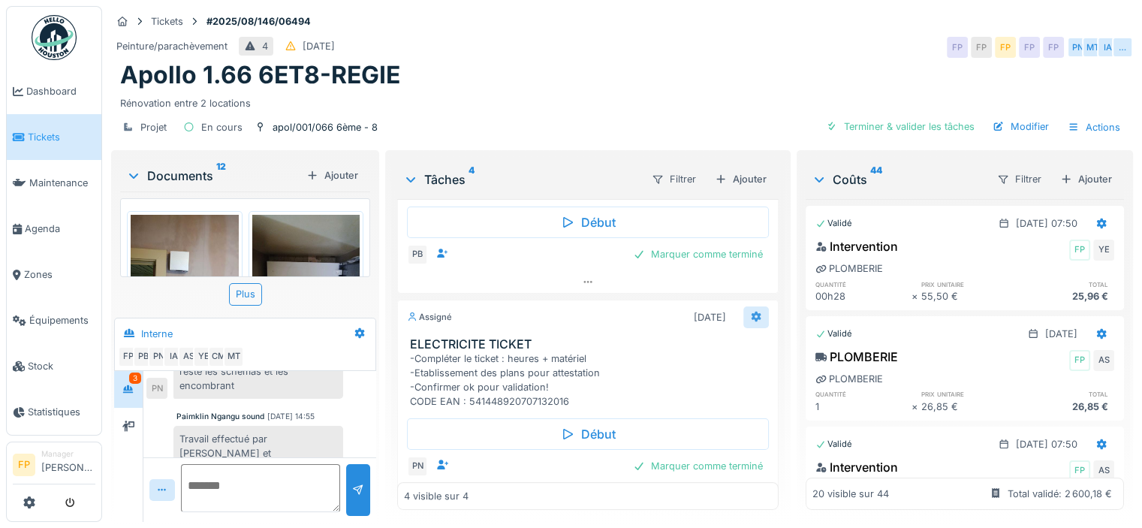
click at [751, 311] on icon at bounding box center [756, 316] width 10 height 11
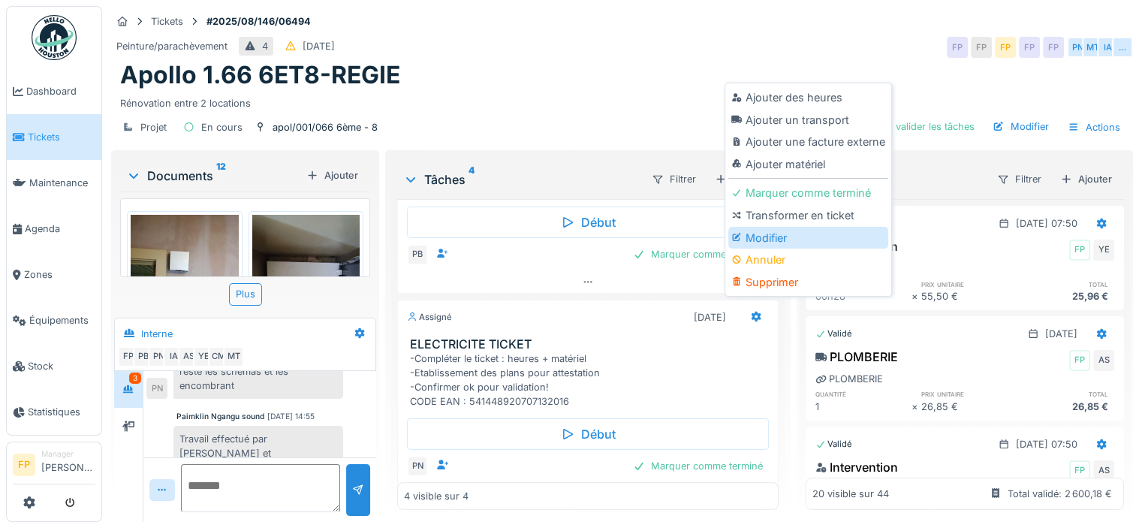
click at [784, 230] on div "Modifier" at bounding box center [808, 238] width 160 height 23
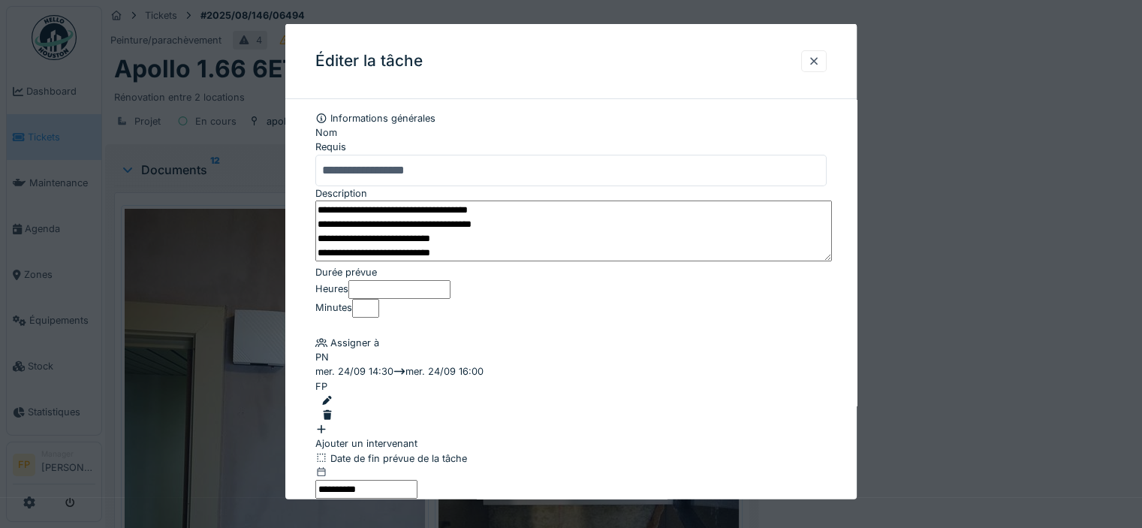
click at [791, 398] on div at bounding box center [573, 400] width 505 height 14
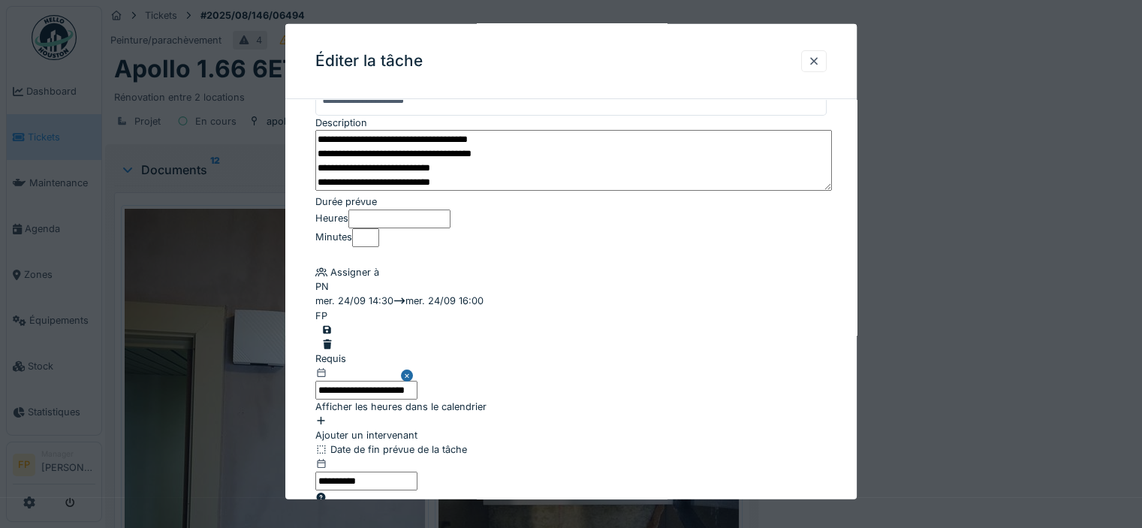
scroll to position [150, 0]
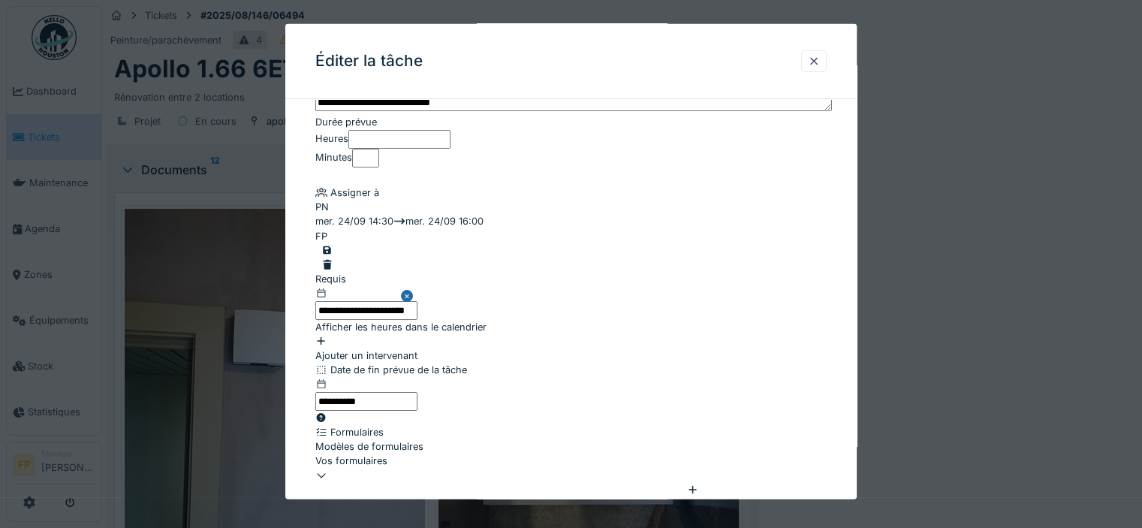
click at [327, 319] on div at bounding box center [570, 319] width 511 height 0
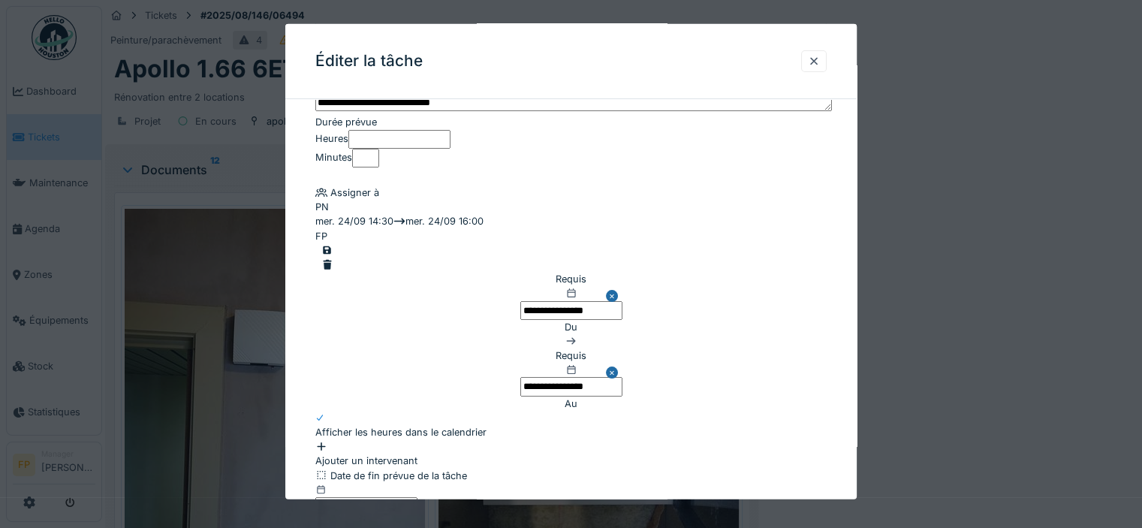
click at [520, 308] on input "**********" at bounding box center [571, 309] width 102 height 19
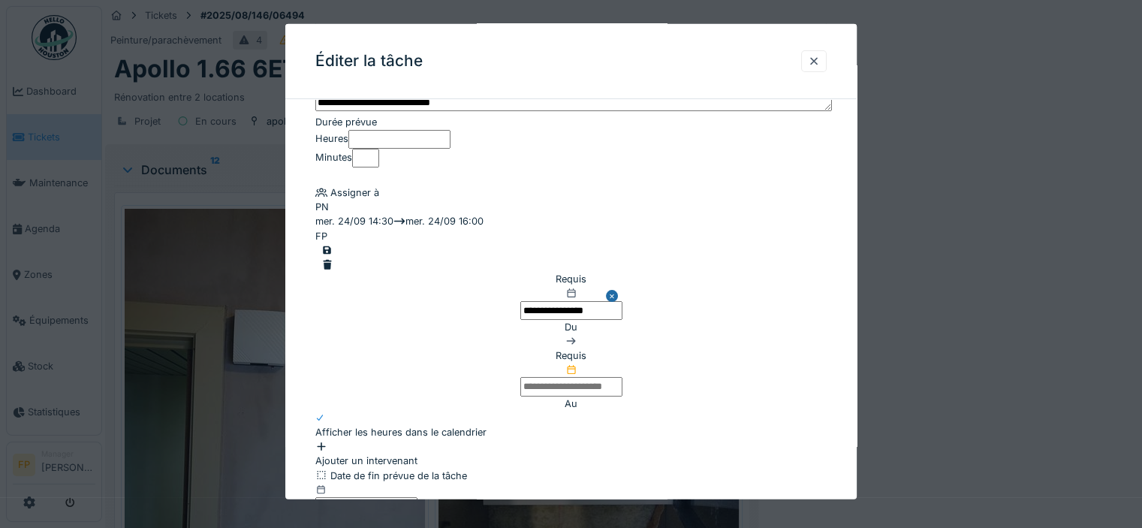
click at [520, 380] on input "text" at bounding box center [571, 386] width 102 height 19
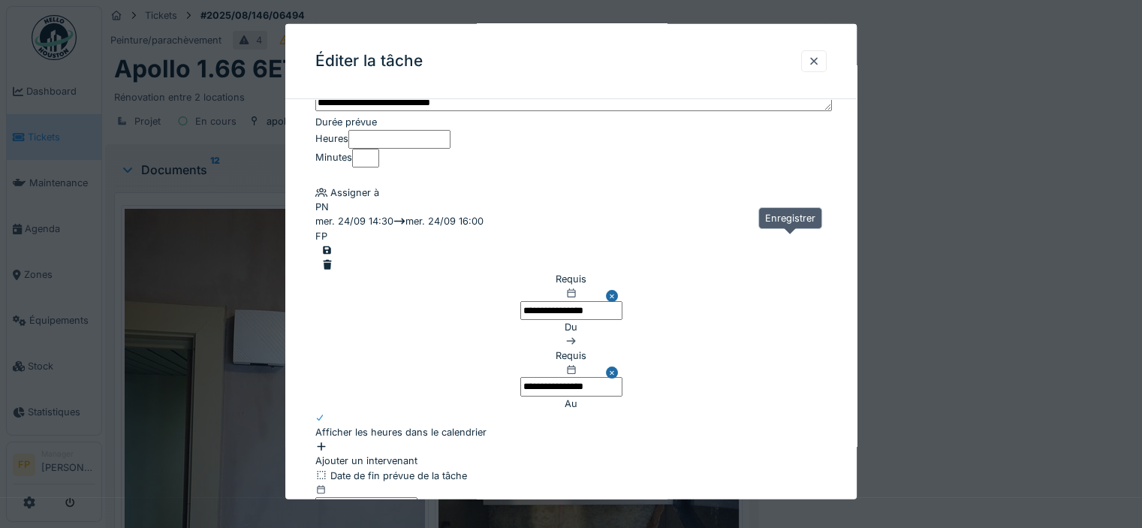
click at [333, 245] on div at bounding box center [327, 249] width 12 height 14
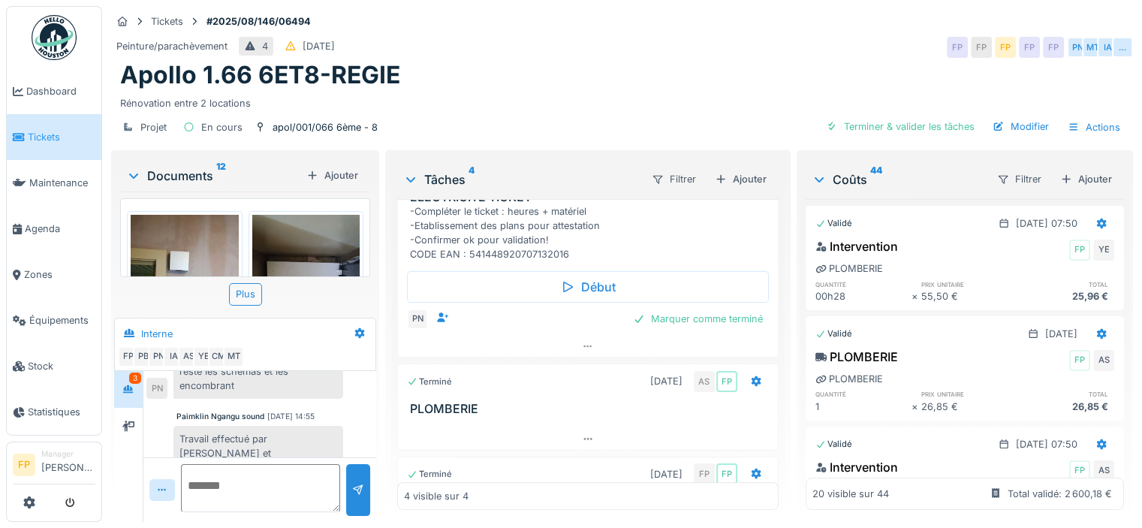
scroll to position [225, 0]
click at [582, 345] on icon at bounding box center [588, 344] width 12 height 10
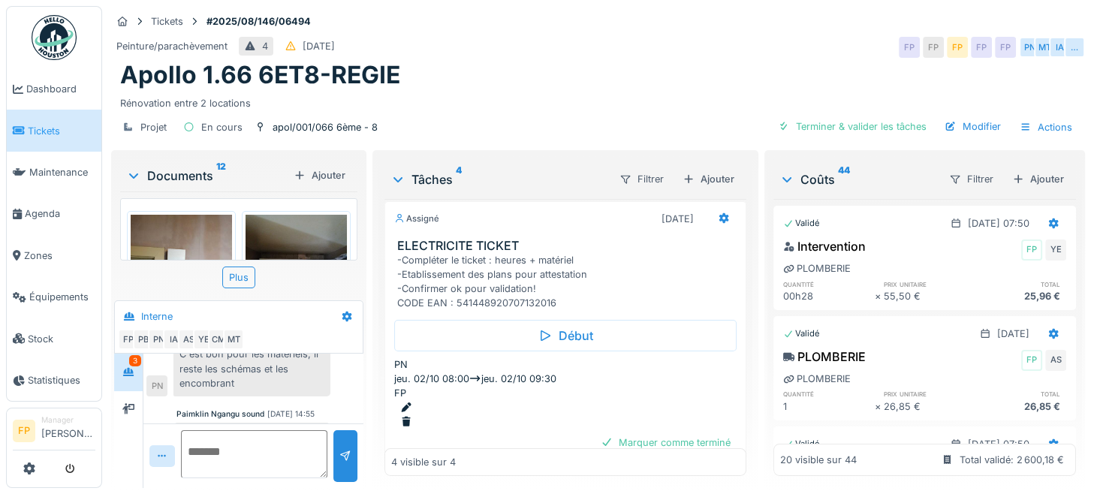
scroll to position [650, 0]
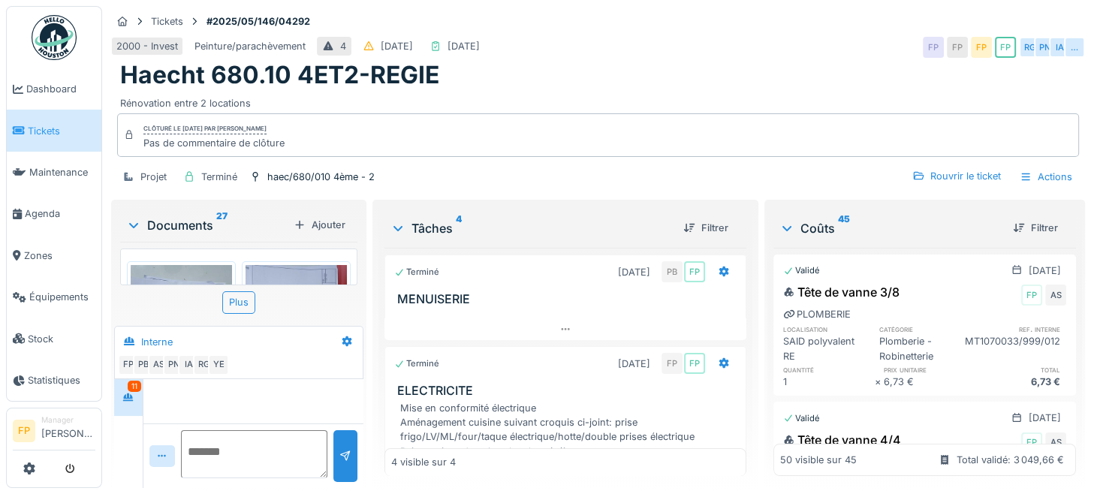
scroll to position [6221, 0]
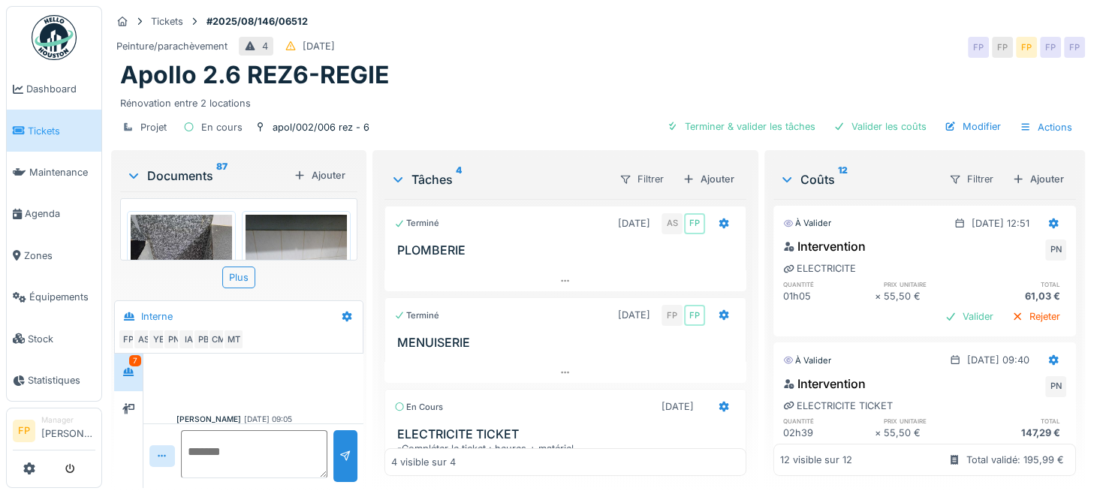
scroll to position [89, 0]
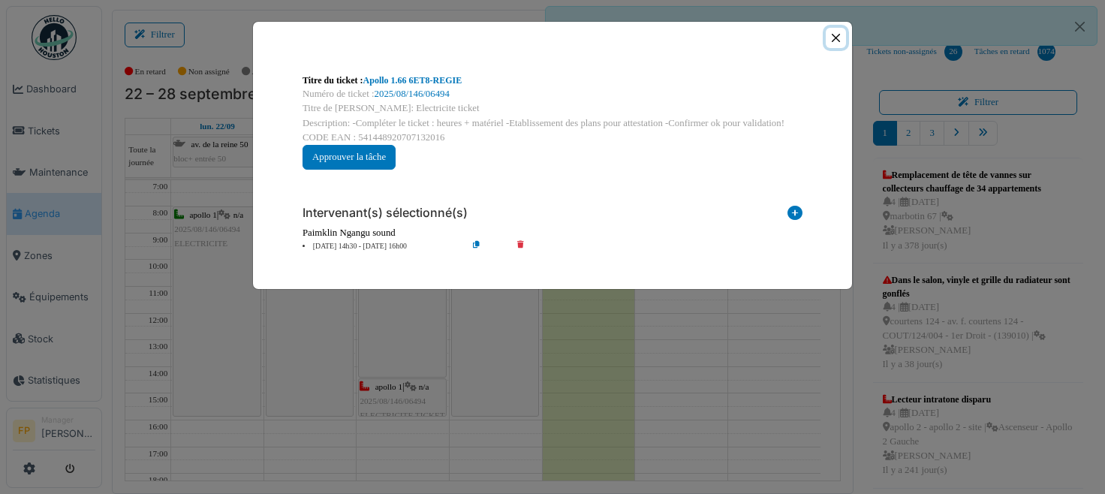
click at [839, 32] on button "Close" at bounding box center [836, 38] width 20 height 20
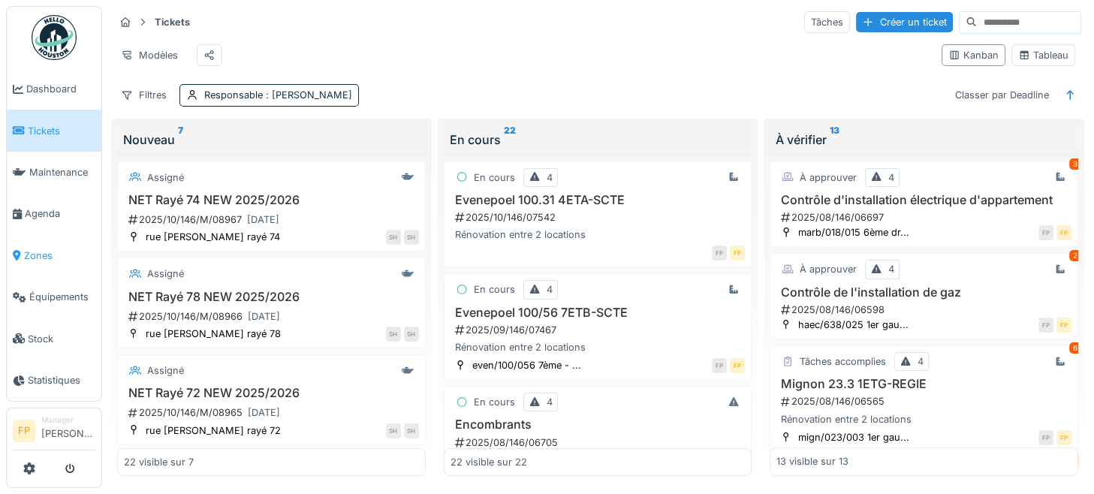
scroll to position [375, 0]
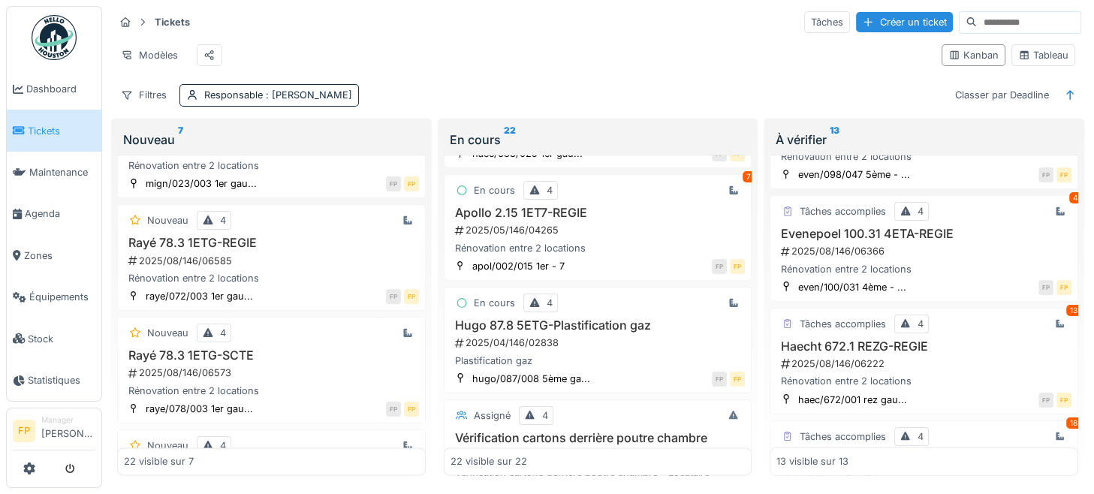
click at [977, 17] on input at bounding box center [1029, 22] width 104 height 21
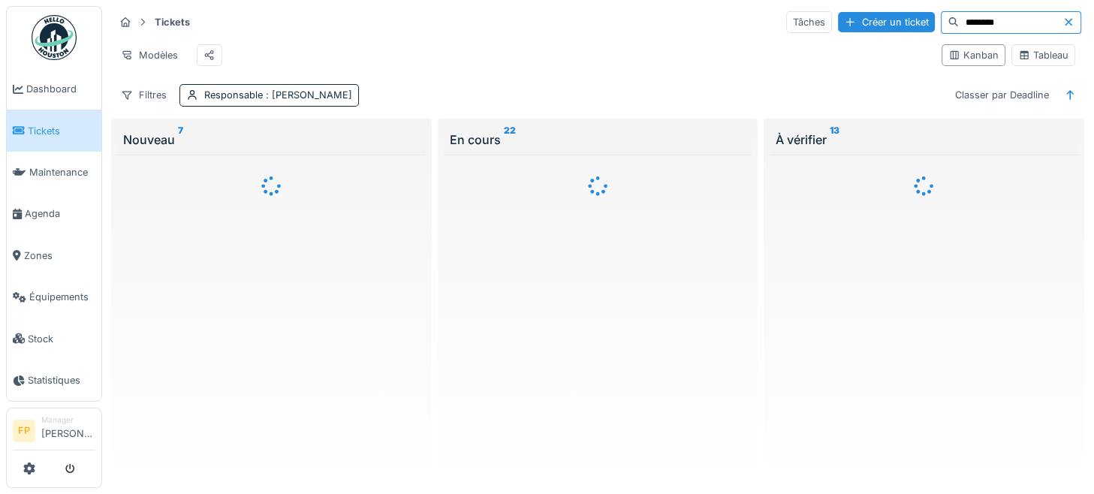
scroll to position [0, 0]
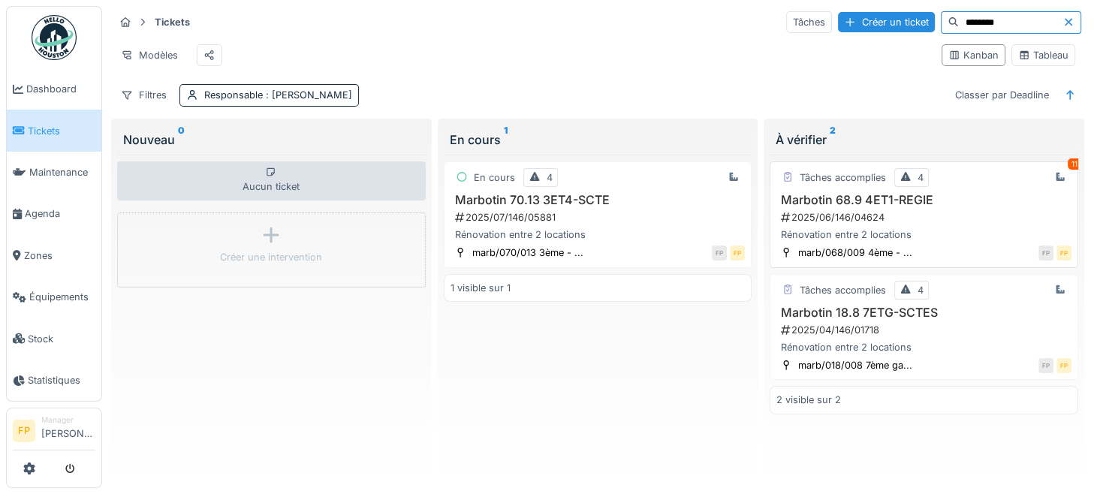
type input "********"
click at [865, 198] on h3 "Marbotin 68.9 4ET1-REGIE" at bounding box center [923, 200] width 295 height 14
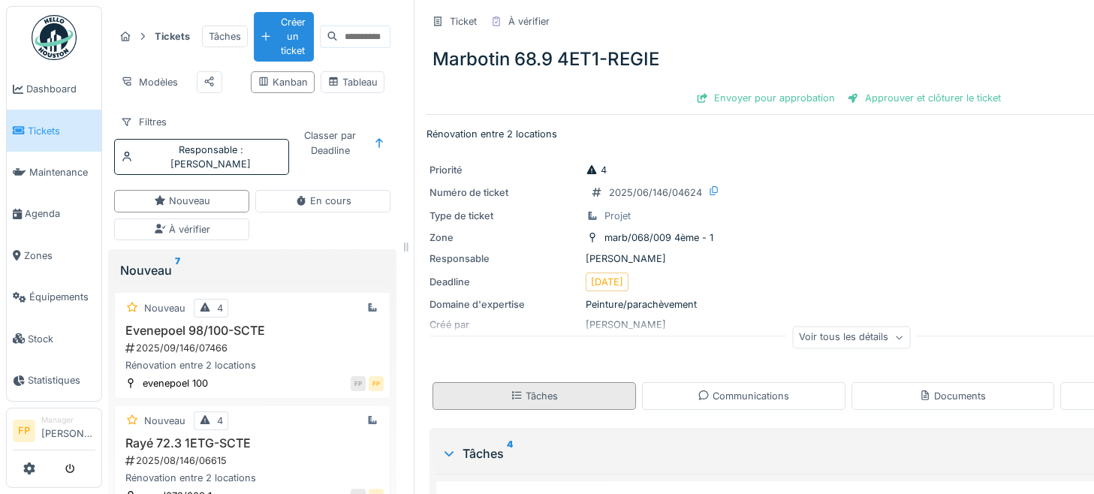
click at [562, 397] on div "Tâches" at bounding box center [533, 396] width 203 height 28
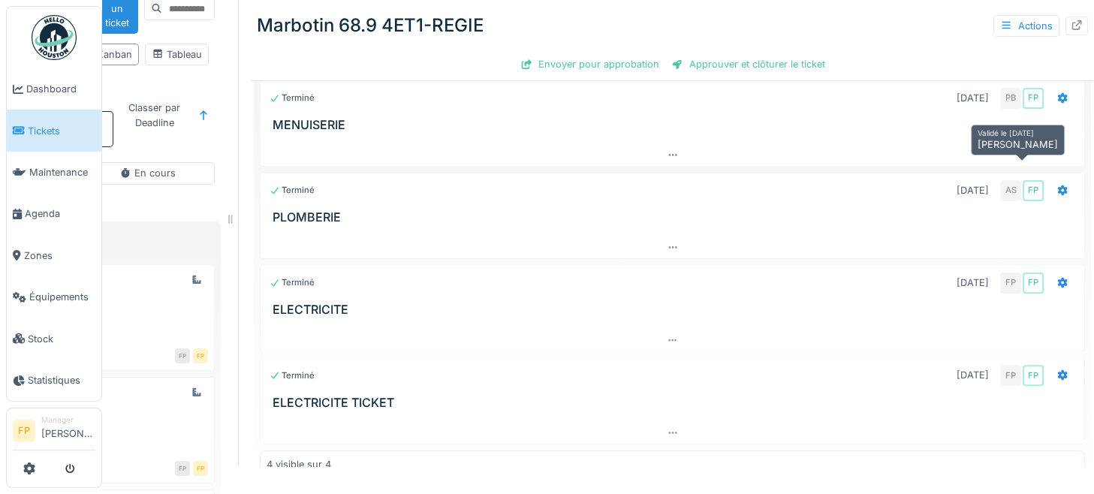
scroll to position [400, 0]
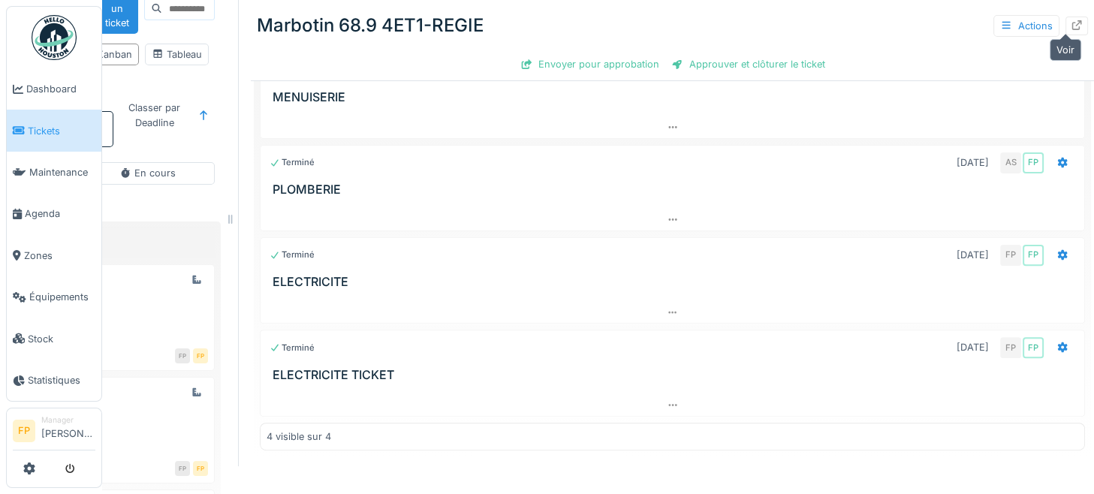
click at [1070, 22] on icon at bounding box center [1076, 25] width 12 height 10
click at [200, 26] on div "Tâches Créer un ticket" at bounding box center [120, 9] width 188 height 50
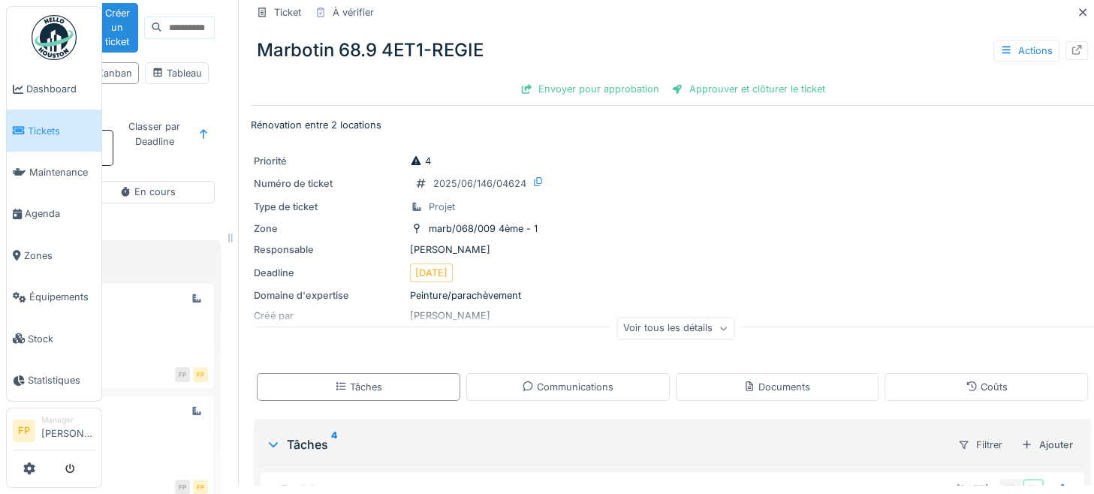
scroll to position [0, 176]
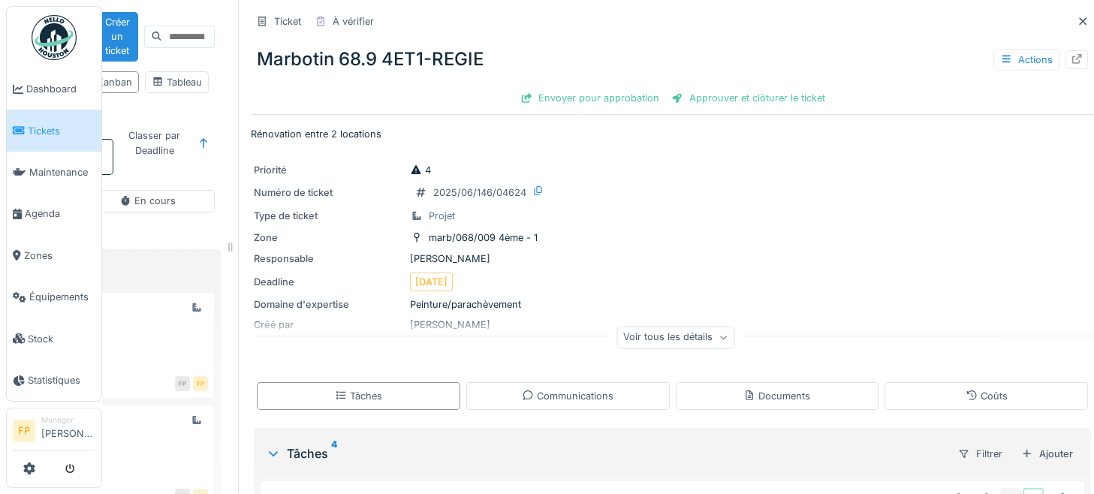
click at [1079, 20] on icon at bounding box center [1083, 21] width 8 height 8
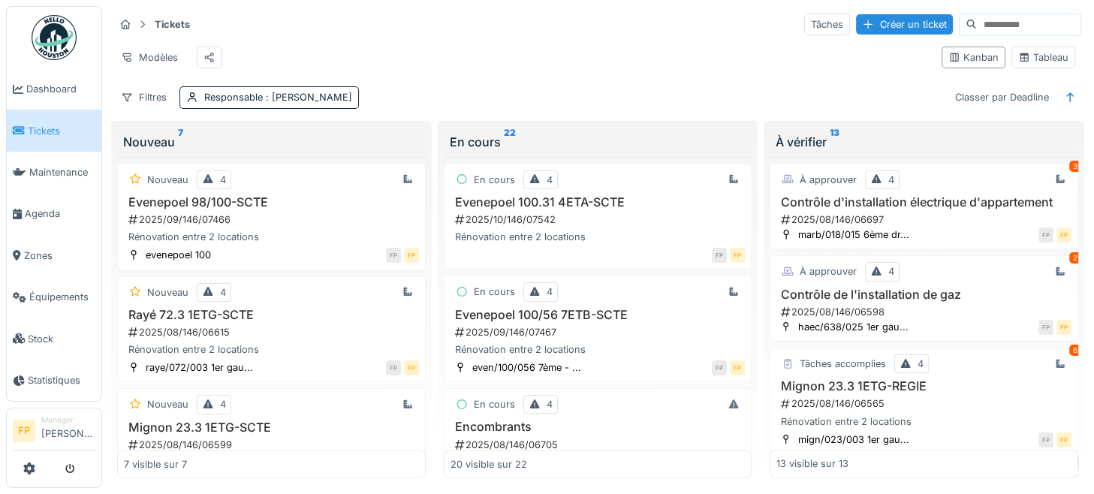
click at [958, 14] on div at bounding box center [1019, 25] width 122 height 23
click at [977, 16] on input at bounding box center [1029, 24] width 104 height 21
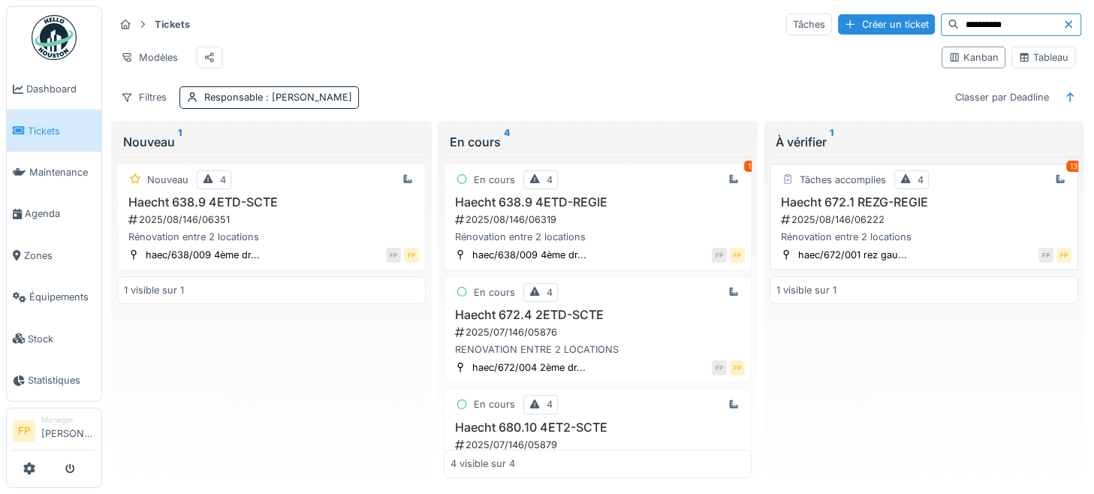
type input "**********"
click at [843, 206] on h3 "Haecht 672.1 REZG-REGIE" at bounding box center [923, 202] width 295 height 14
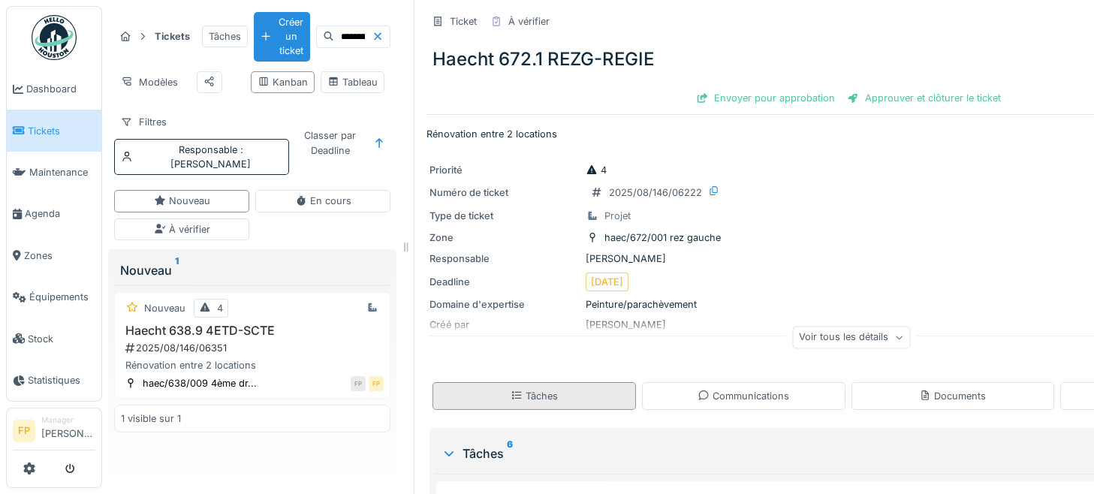
click at [558, 405] on div "Tâches" at bounding box center [533, 396] width 203 height 28
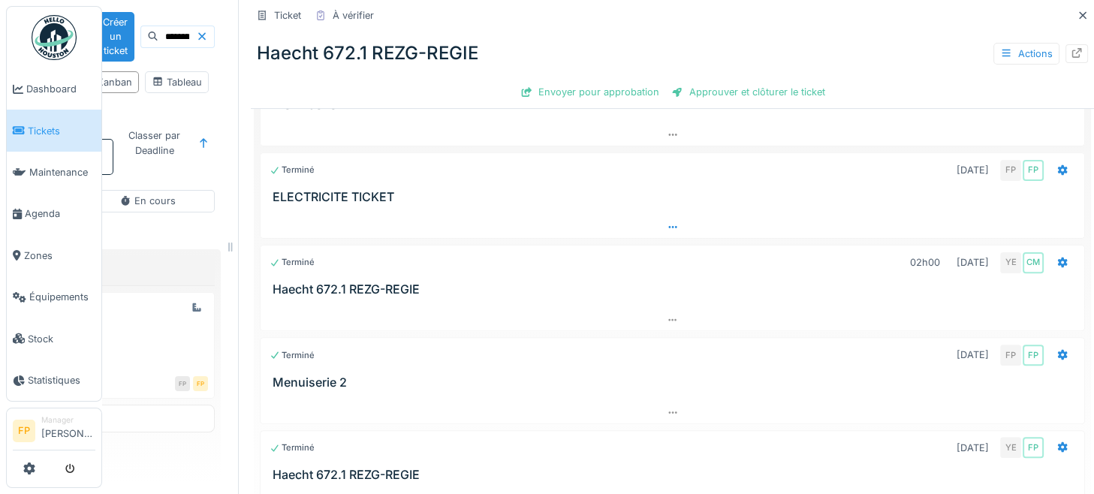
scroll to position [429, 0]
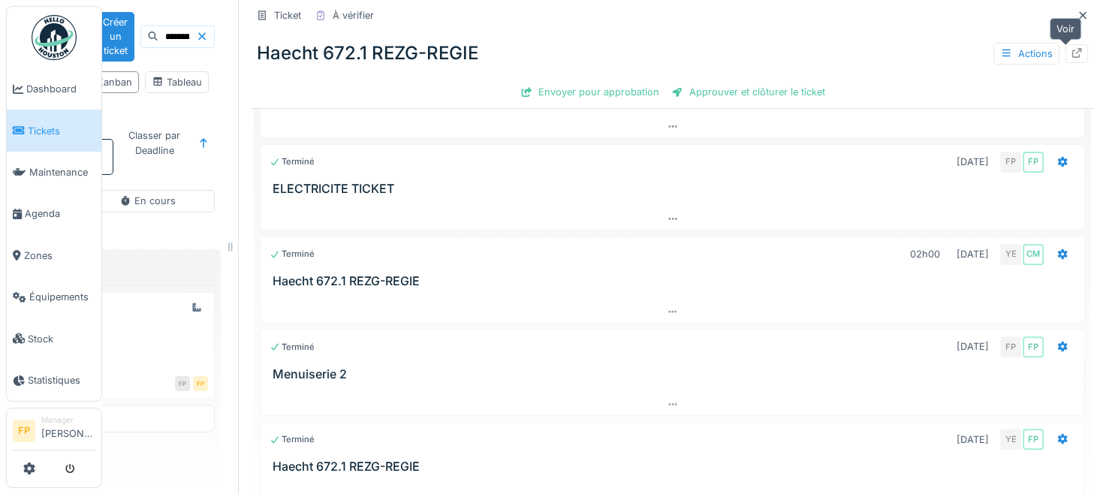
click at [1070, 54] on icon at bounding box center [1076, 53] width 12 height 10
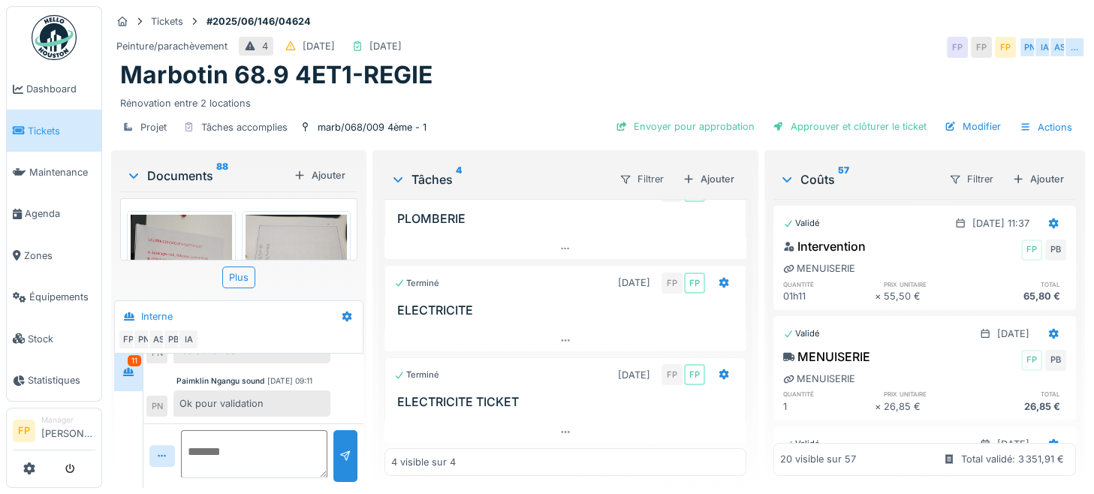
scroll to position [11, 0]
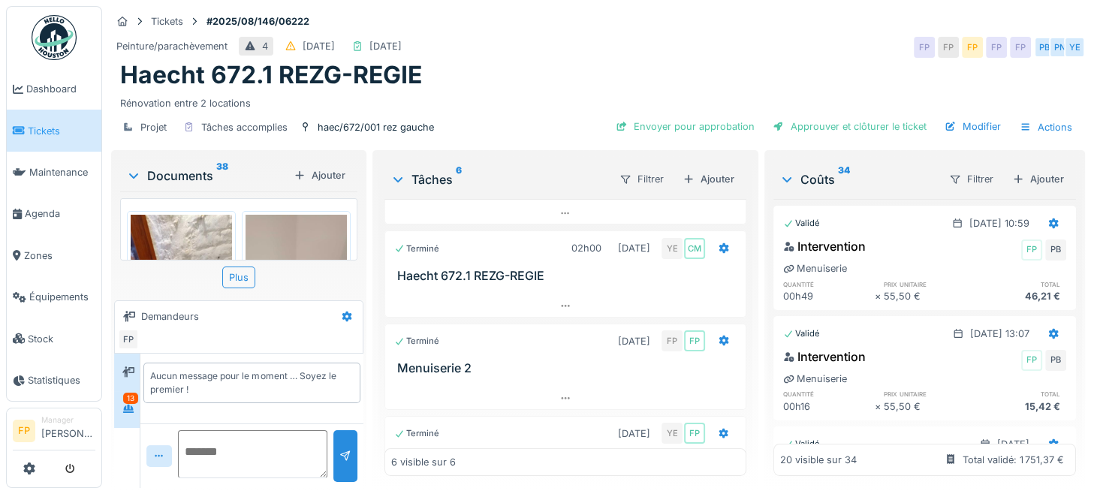
scroll to position [158, 0]
click at [123, 411] on icon at bounding box center [128, 409] width 12 height 10
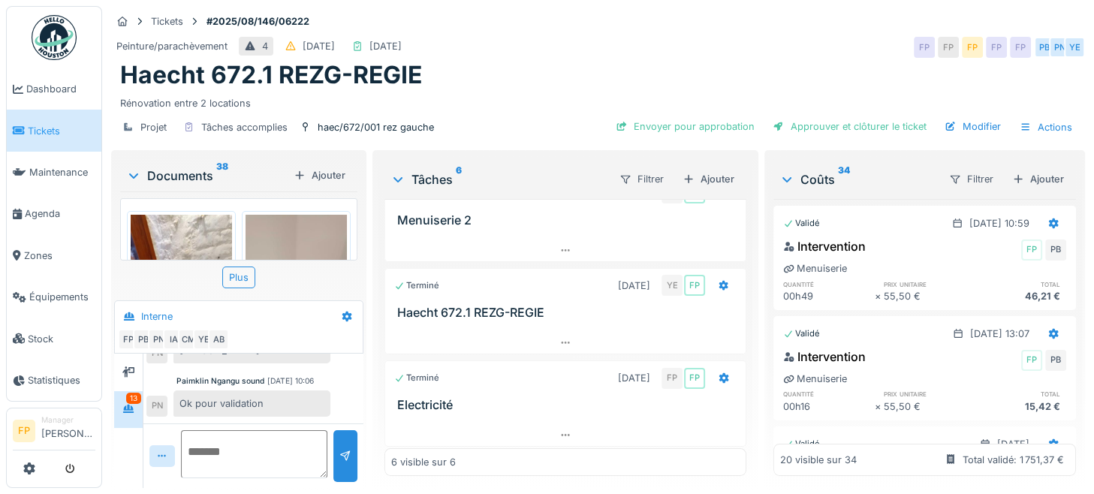
scroll to position [0, 0]
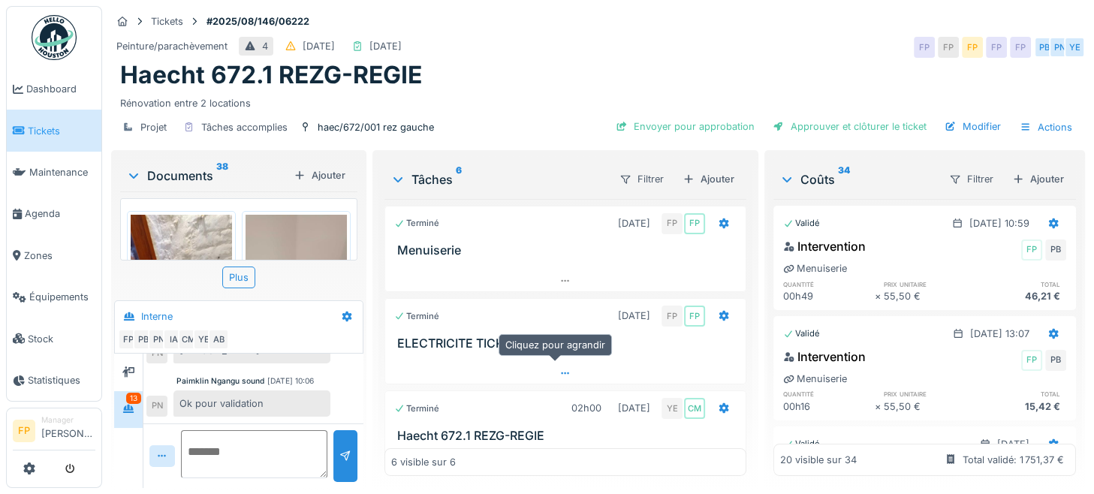
click at [559, 370] on icon at bounding box center [565, 374] width 12 height 10
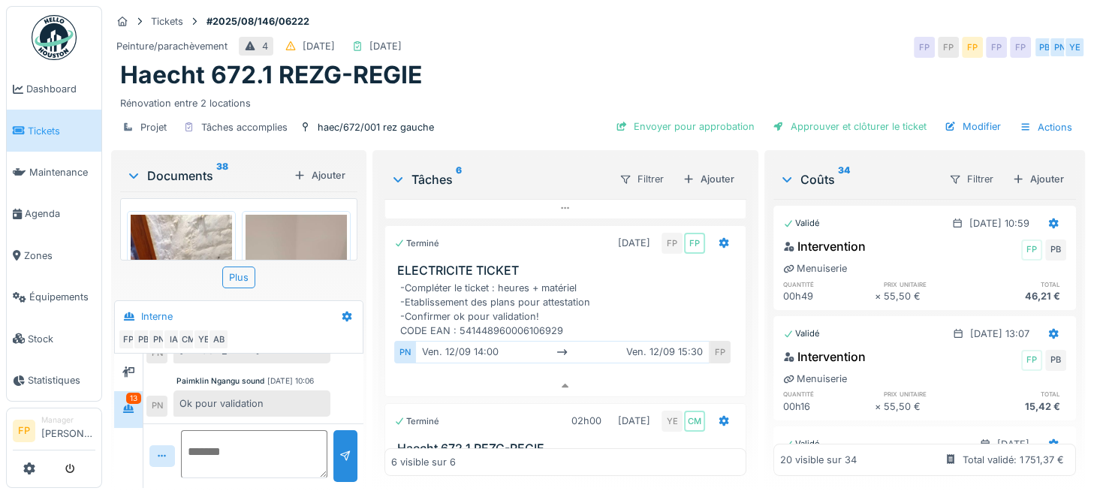
scroll to position [98, 0]
